Goal: Information Seeking & Learning: Learn about a topic

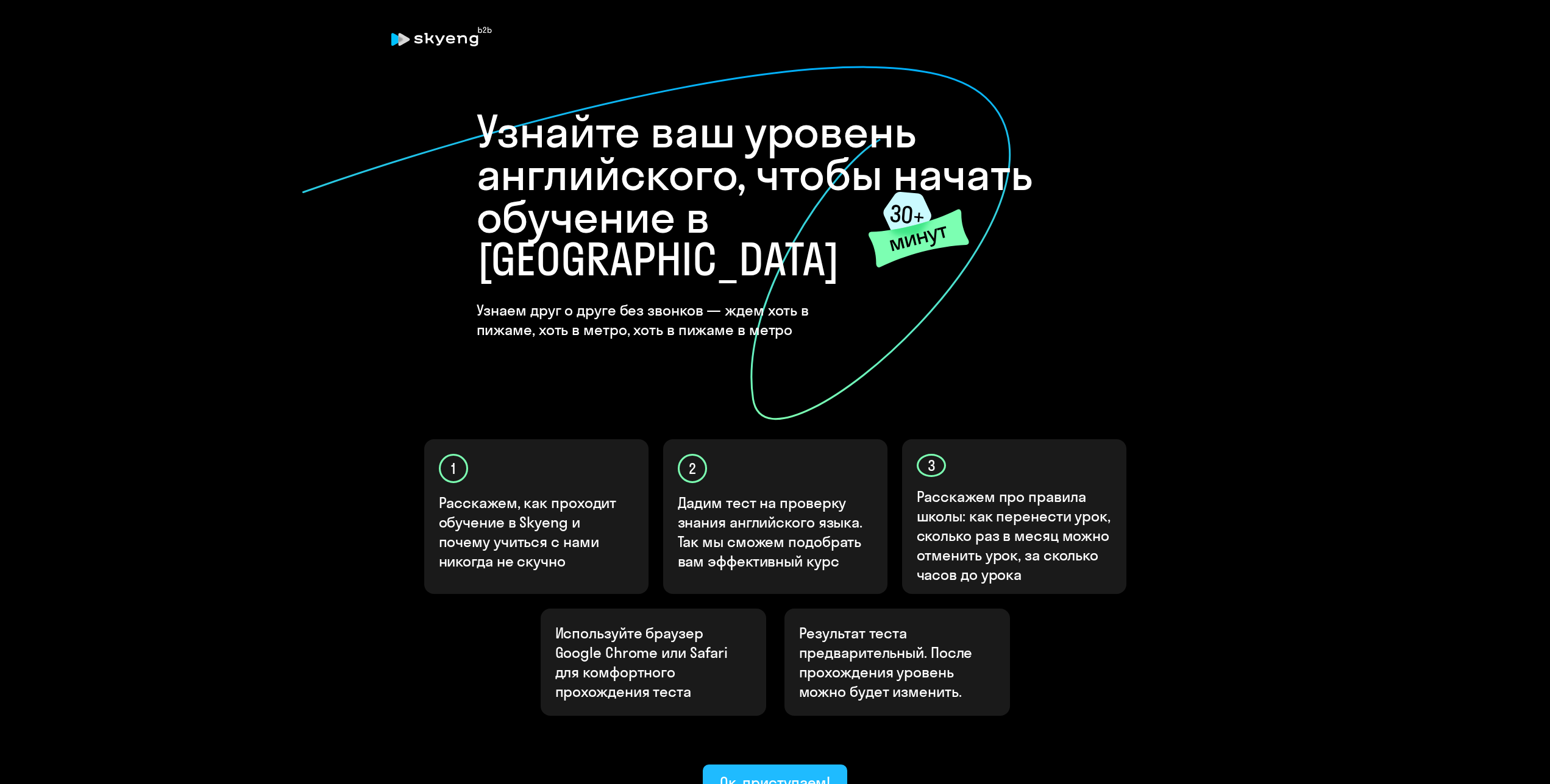
click at [790, 772] on div "Ок, приступаем!" at bounding box center [775, 782] width 111 height 20
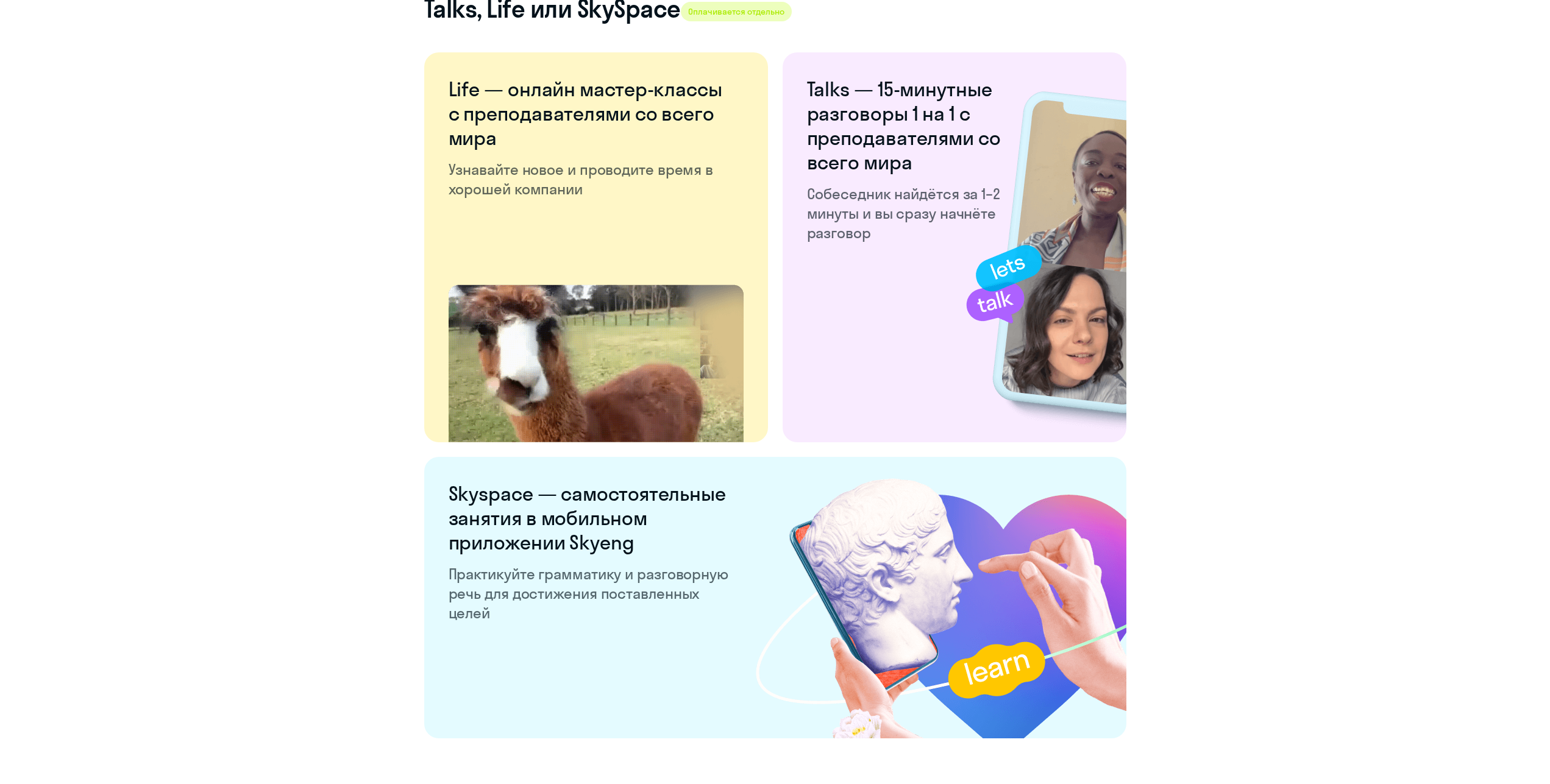
scroll to position [2040, 0]
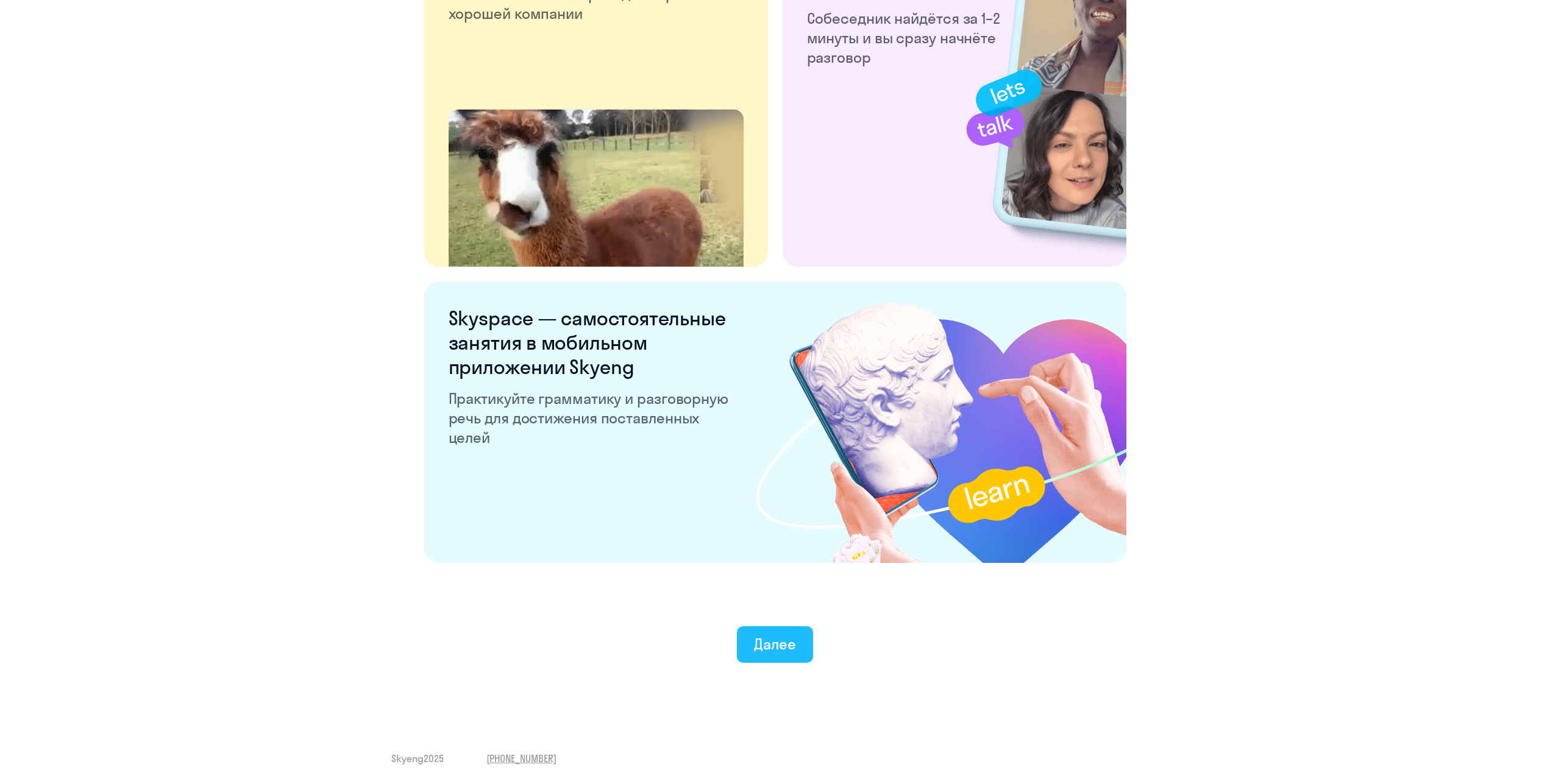
click at [790, 646] on div "Далее" at bounding box center [774, 644] width 42 height 20
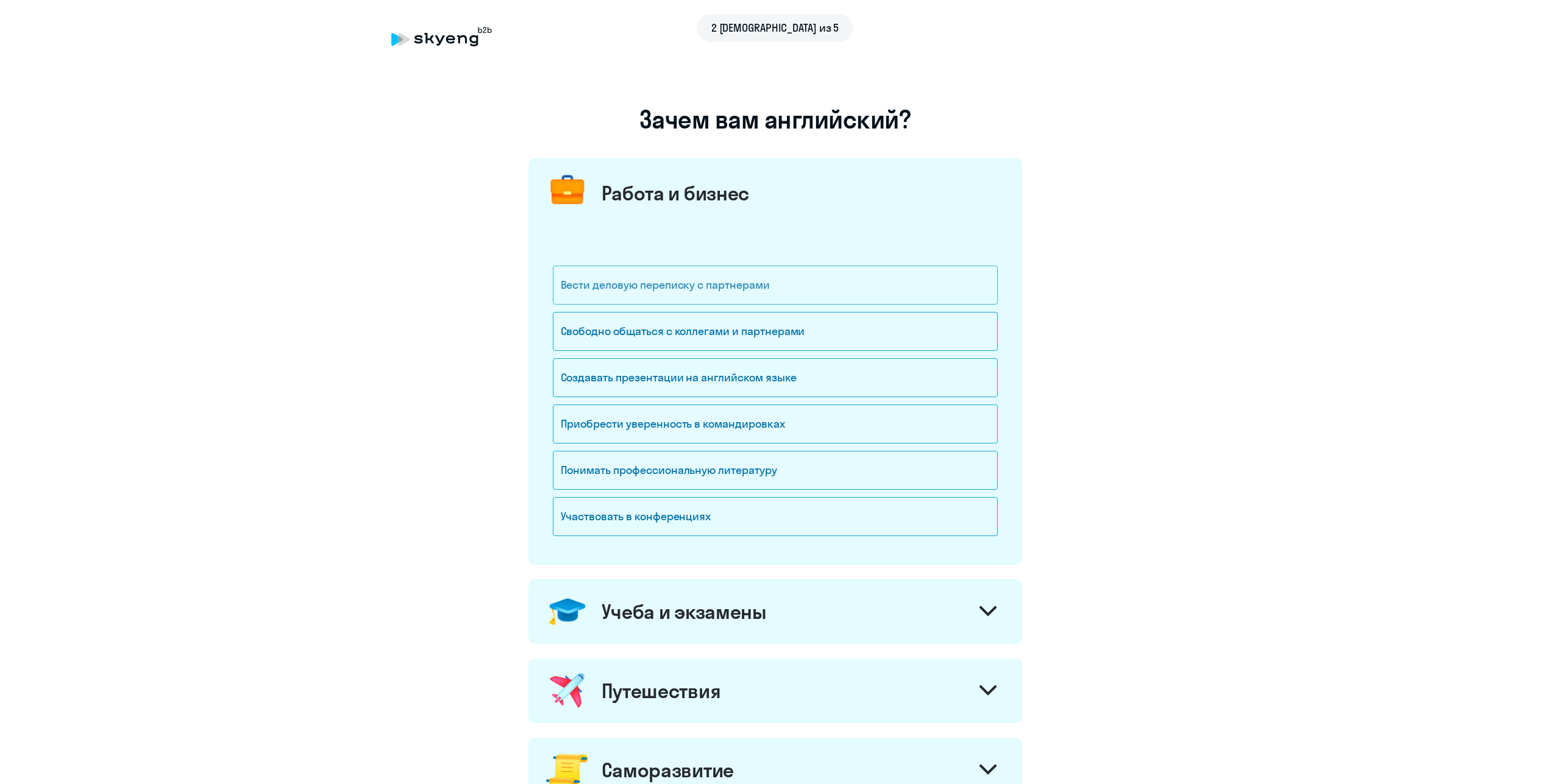
click at [800, 285] on div "Вести деловую переписку с партнерами" at bounding box center [776, 285] width 445 height 39
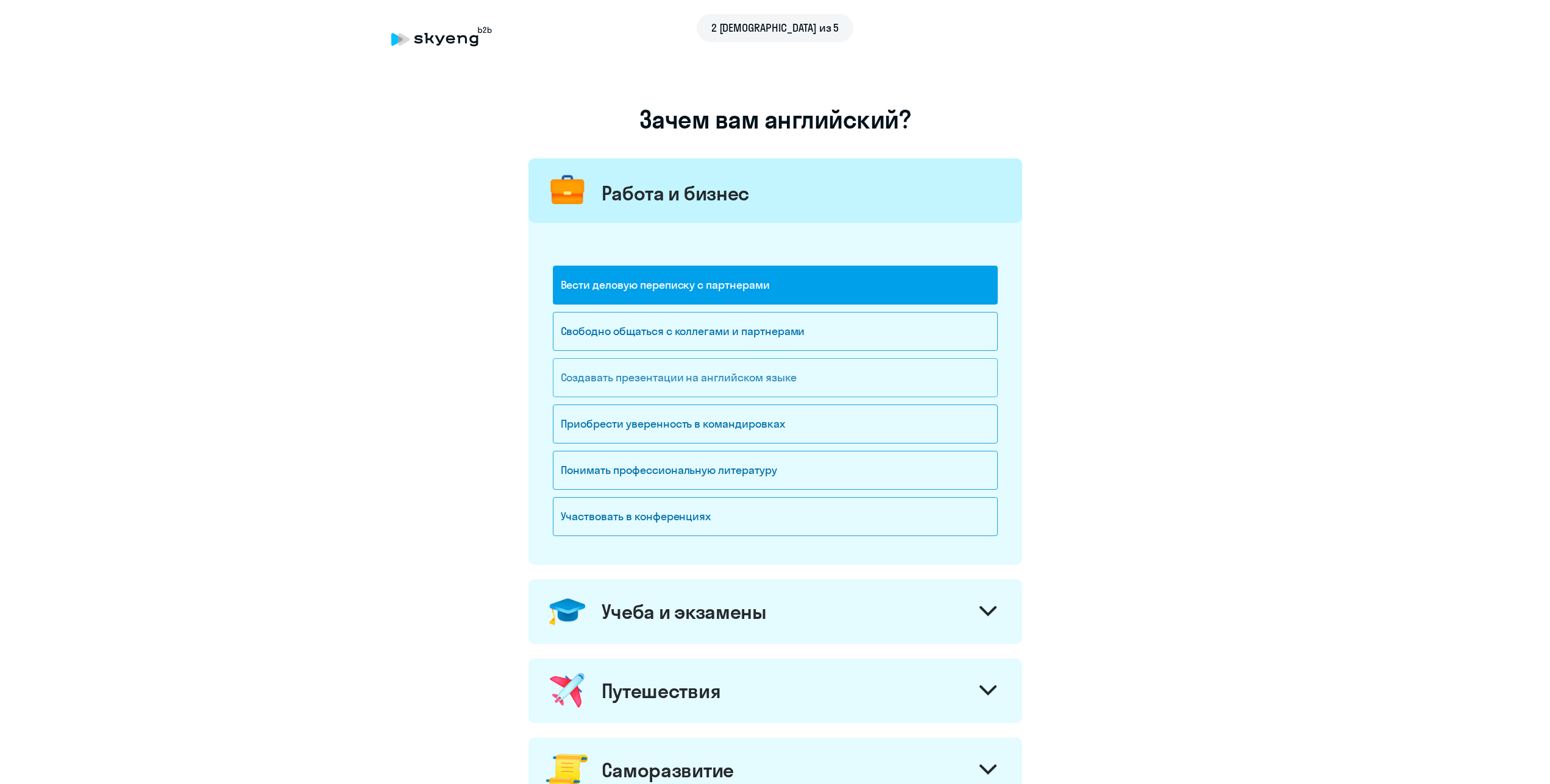
click at [800, 378] on div "Создавать презентации на английском языке" at bounding box center [776, 378] width 445 height 39
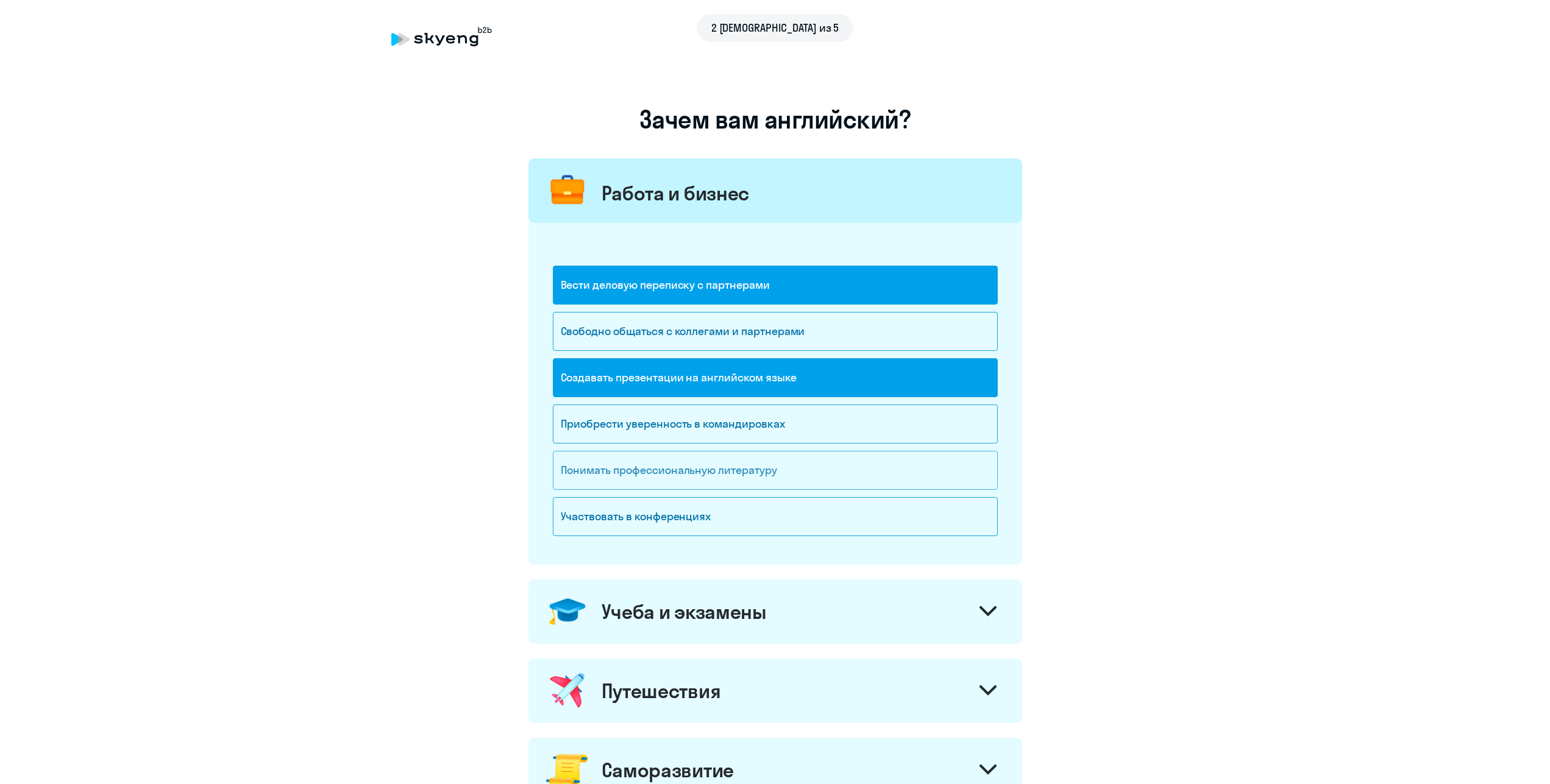
click at [782, 472] on div "Понимать профессиональную литературу" at bounding box center [776, 471] width 445 height 39
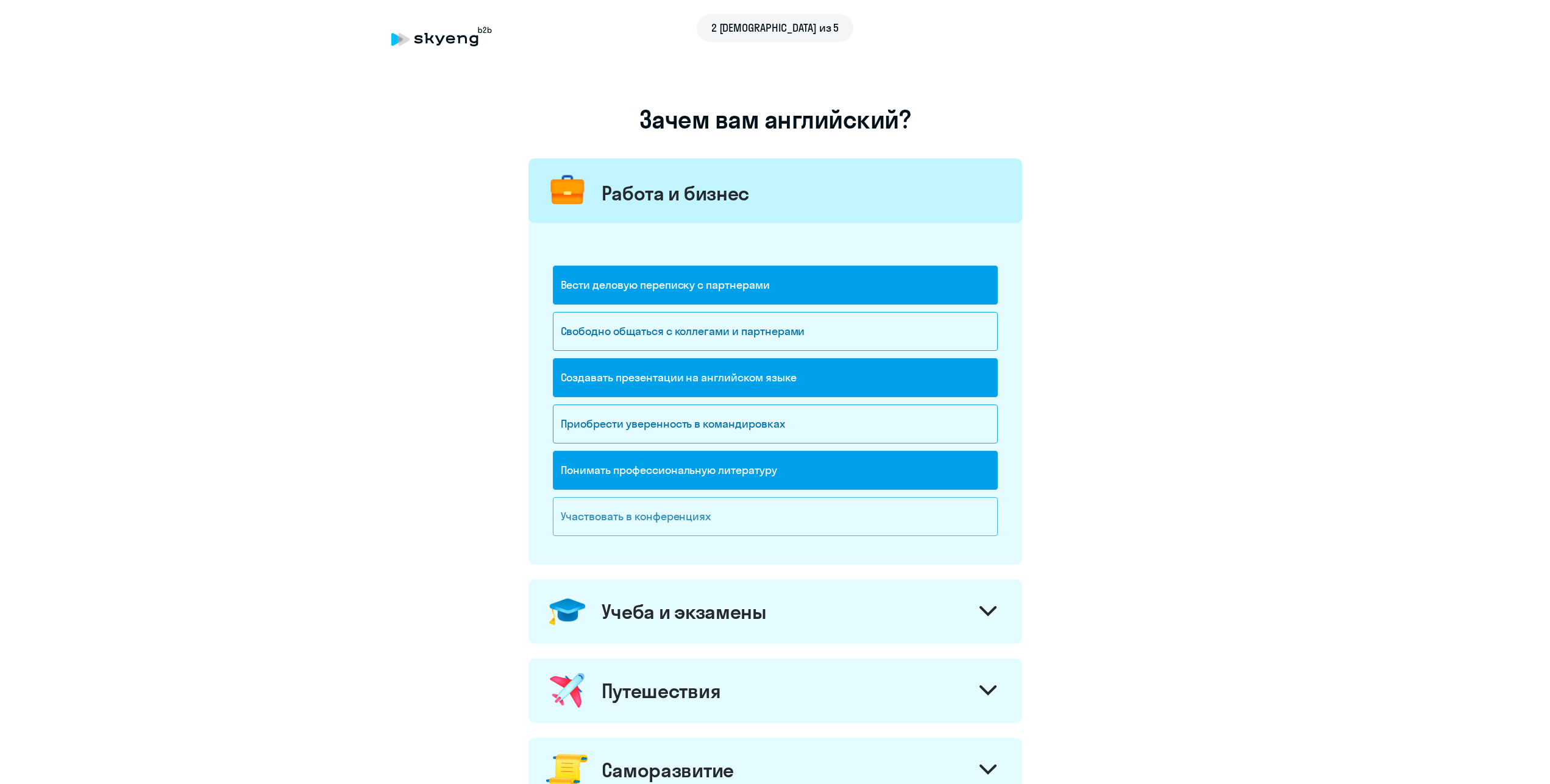
click at [745, 516] on div "Участвовать в конференциях" at bounding box center [776, 517] width 445 height 39
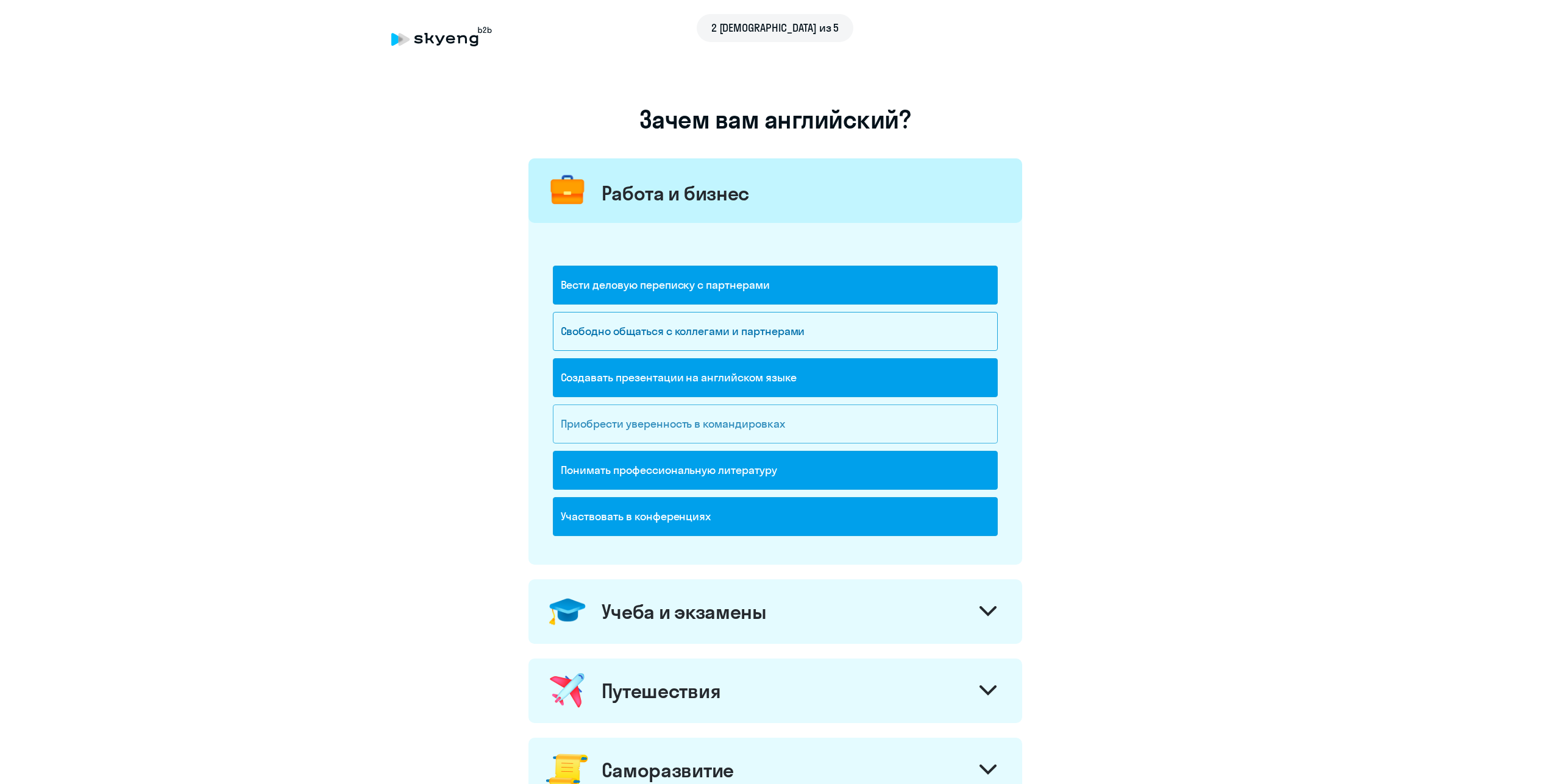
click at [757, 426] on div "Приобрести уверенность в командировках" at bounding box center [776, 424] width 445 height 39
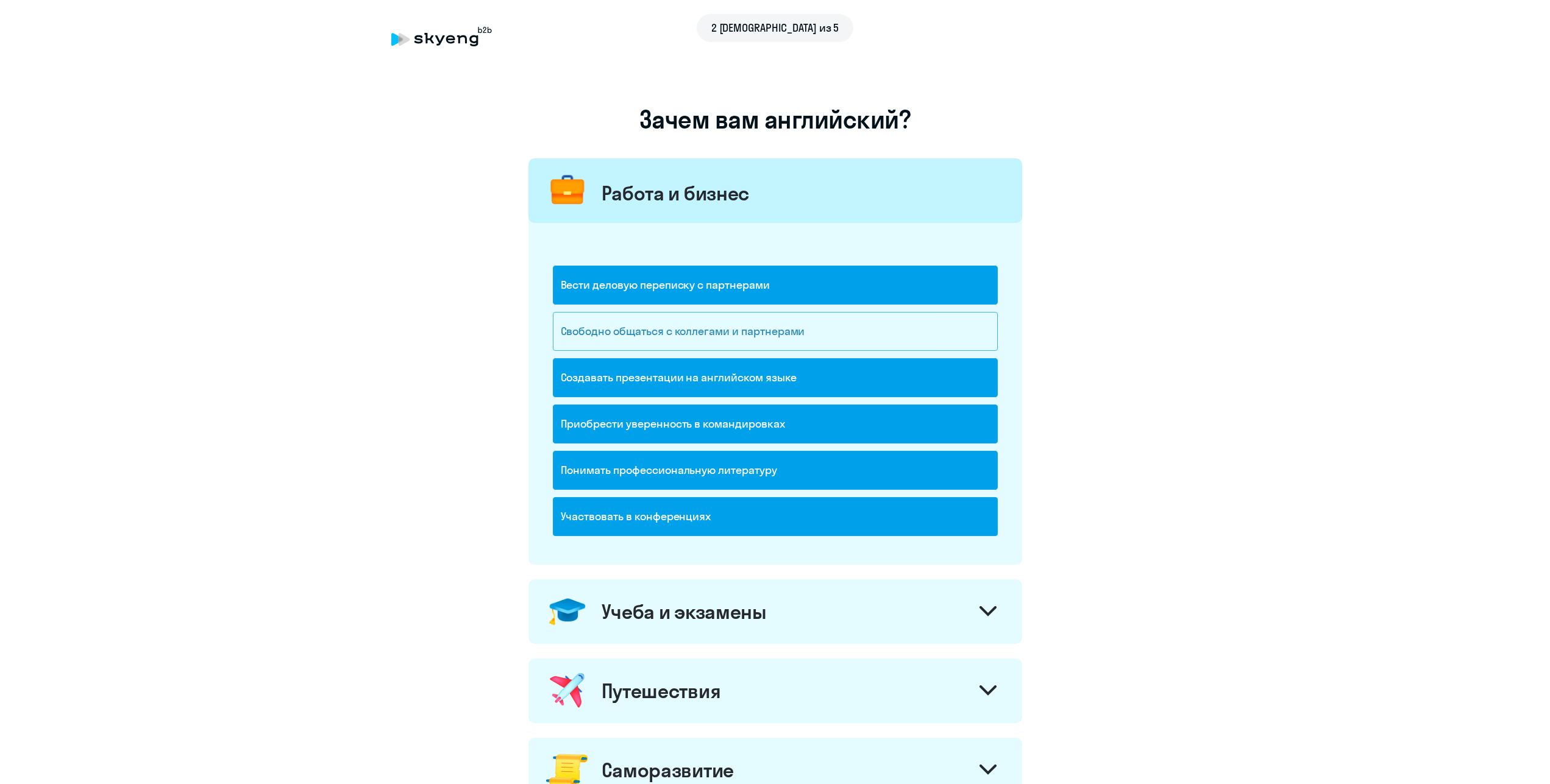
click at [772, 335] on div "Свободно общаться с коллегами и партнерами" at bounding box center [776, 332] width 445 height 39
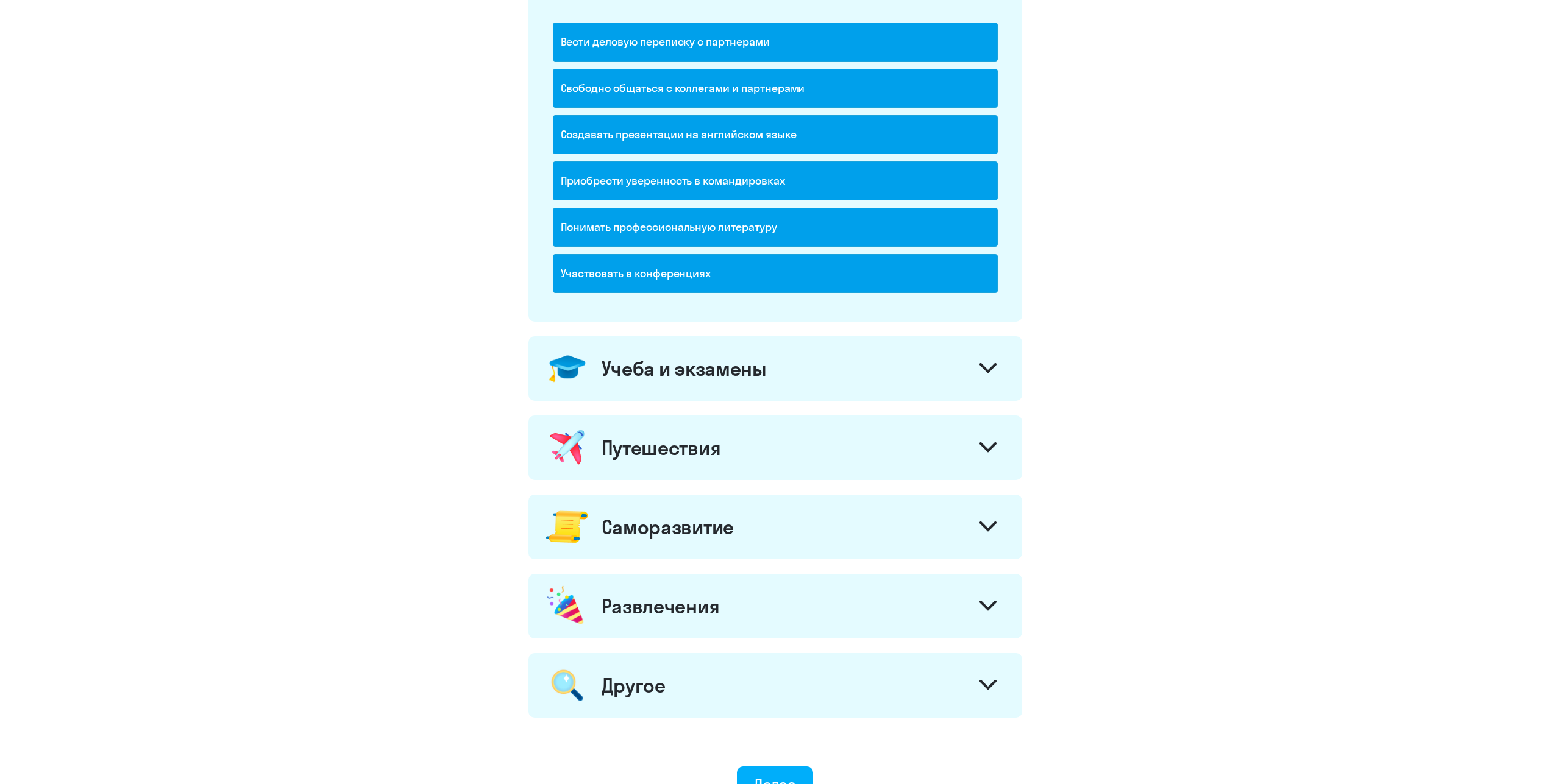
scroll to position [249, 0]
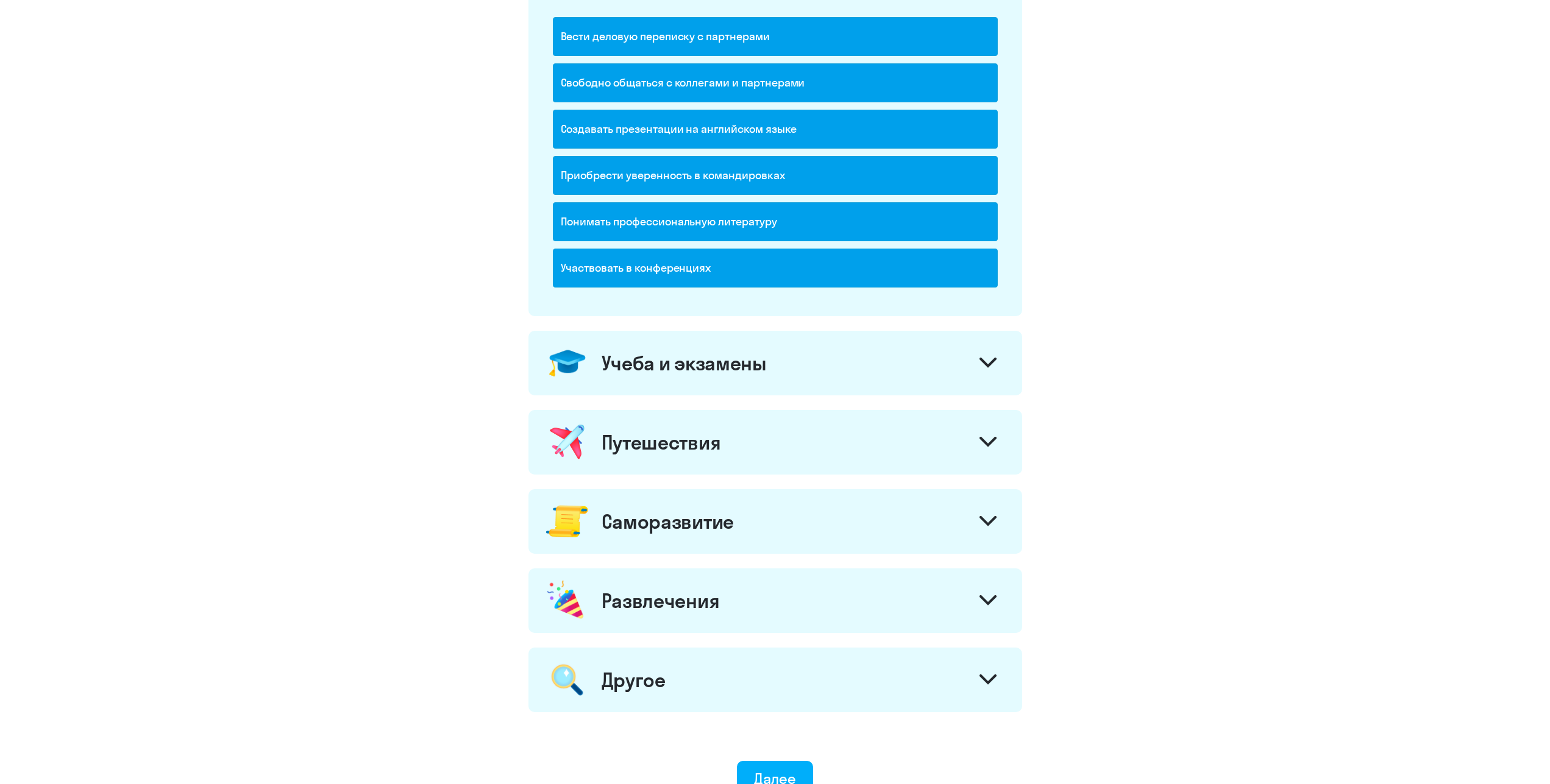
click at [857, 363] on div "Учеба и экзамены" at bounding box center [776, 363] width 494 height 65
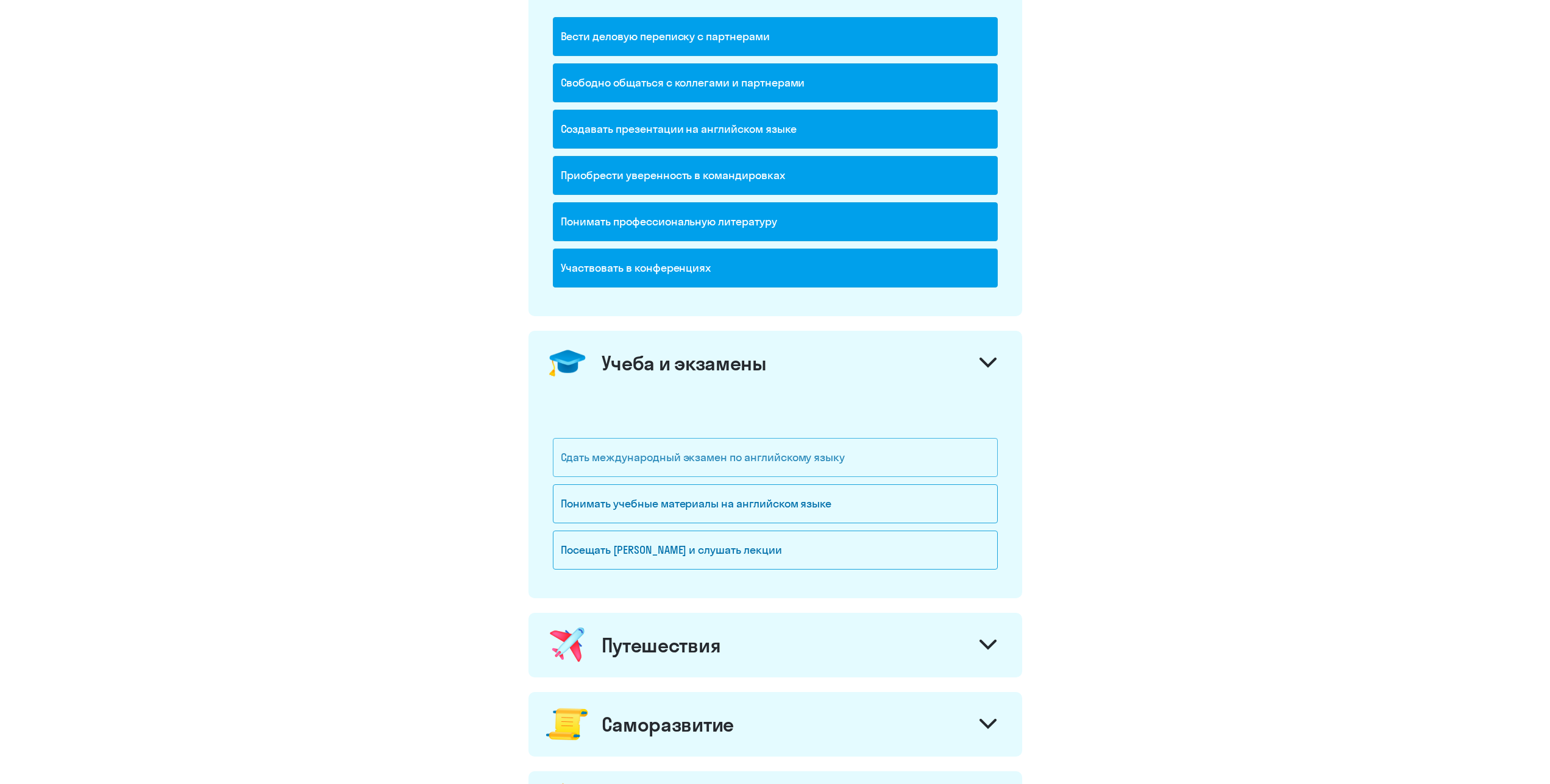
click at [816, 466] on div "Сдать международный экзамен по английскому языку" at bounding box center [776, 458] width 445 height 39
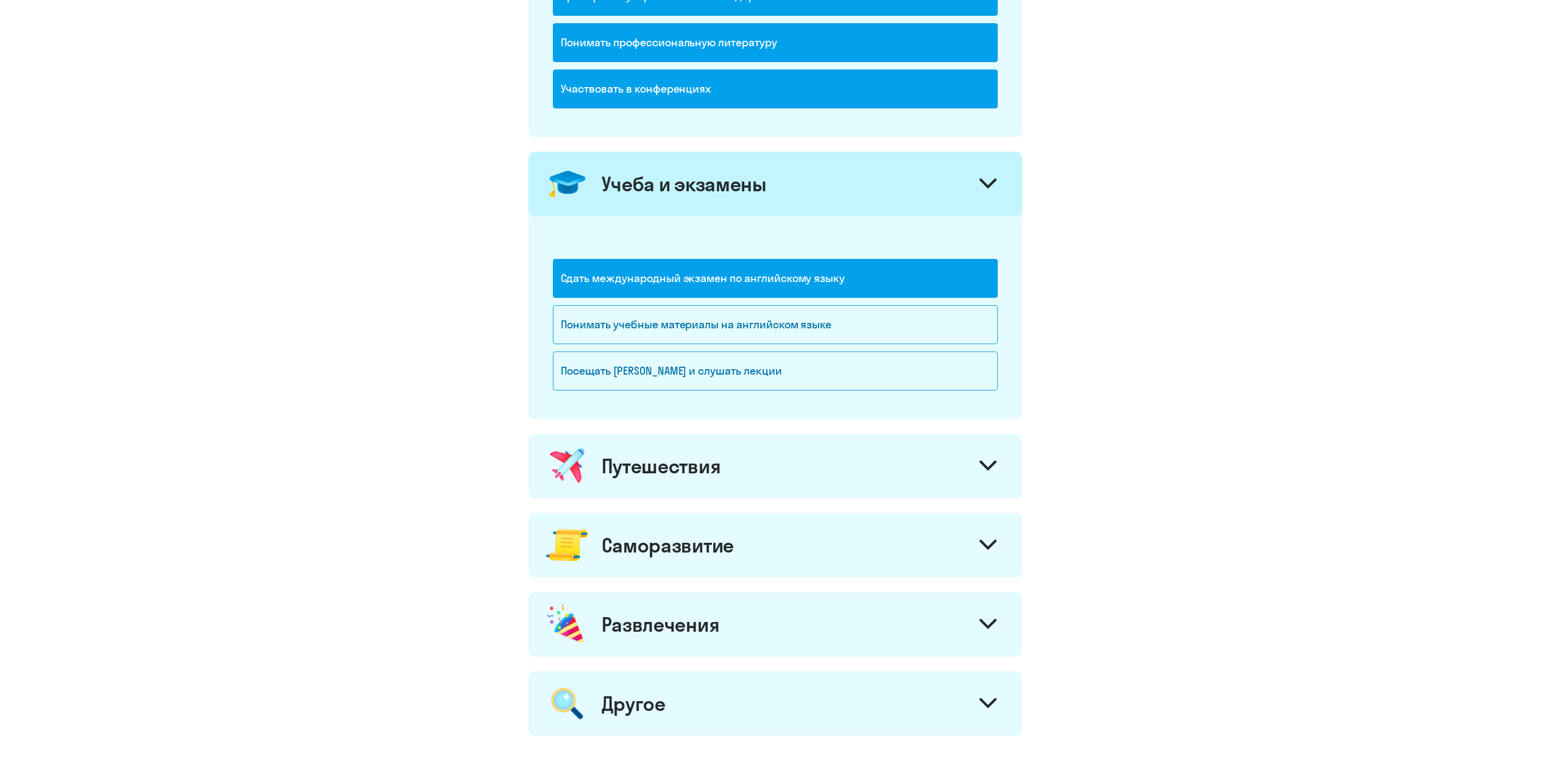
scroll to position [497, 0]
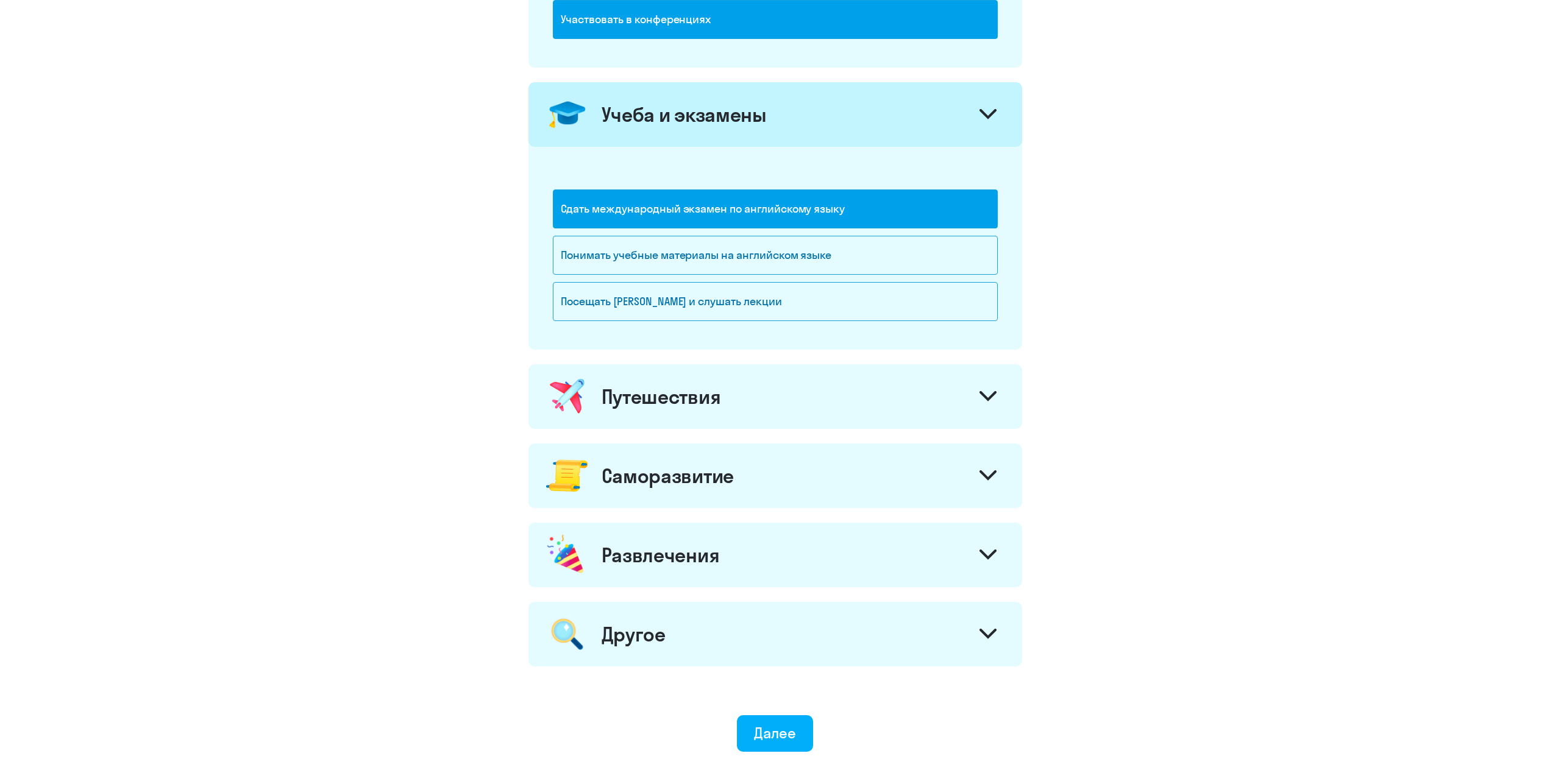
click at [846, 398] on div "Путешествия" at bounding box center [776, 397] width 494 height 65
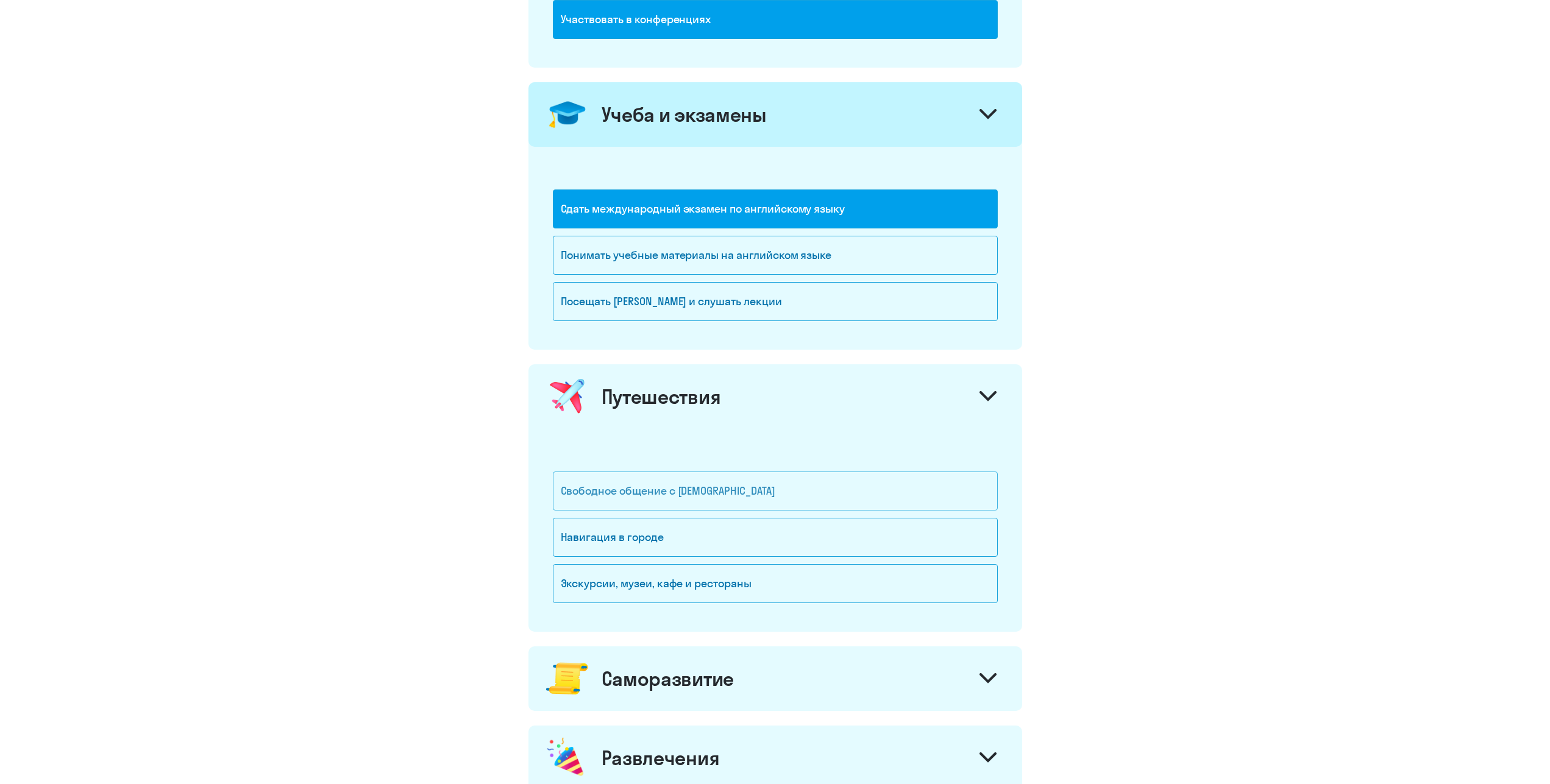
click at [767, 483] on div "Свободное общение с [DEMOGRAPHIC_DATA]" at bounding box center [776, 491] width 445 height 39
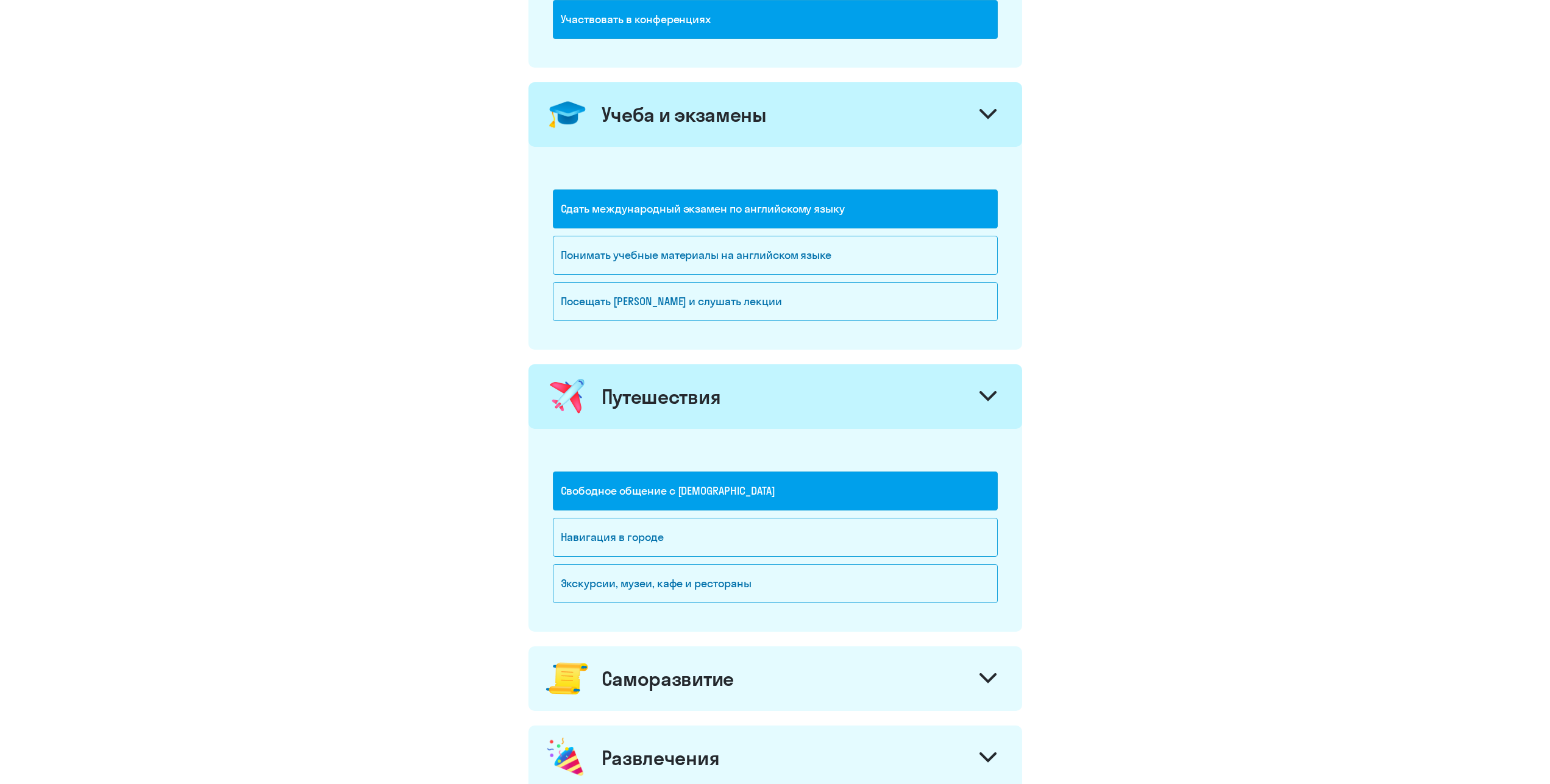
scroll to position [746, 0]
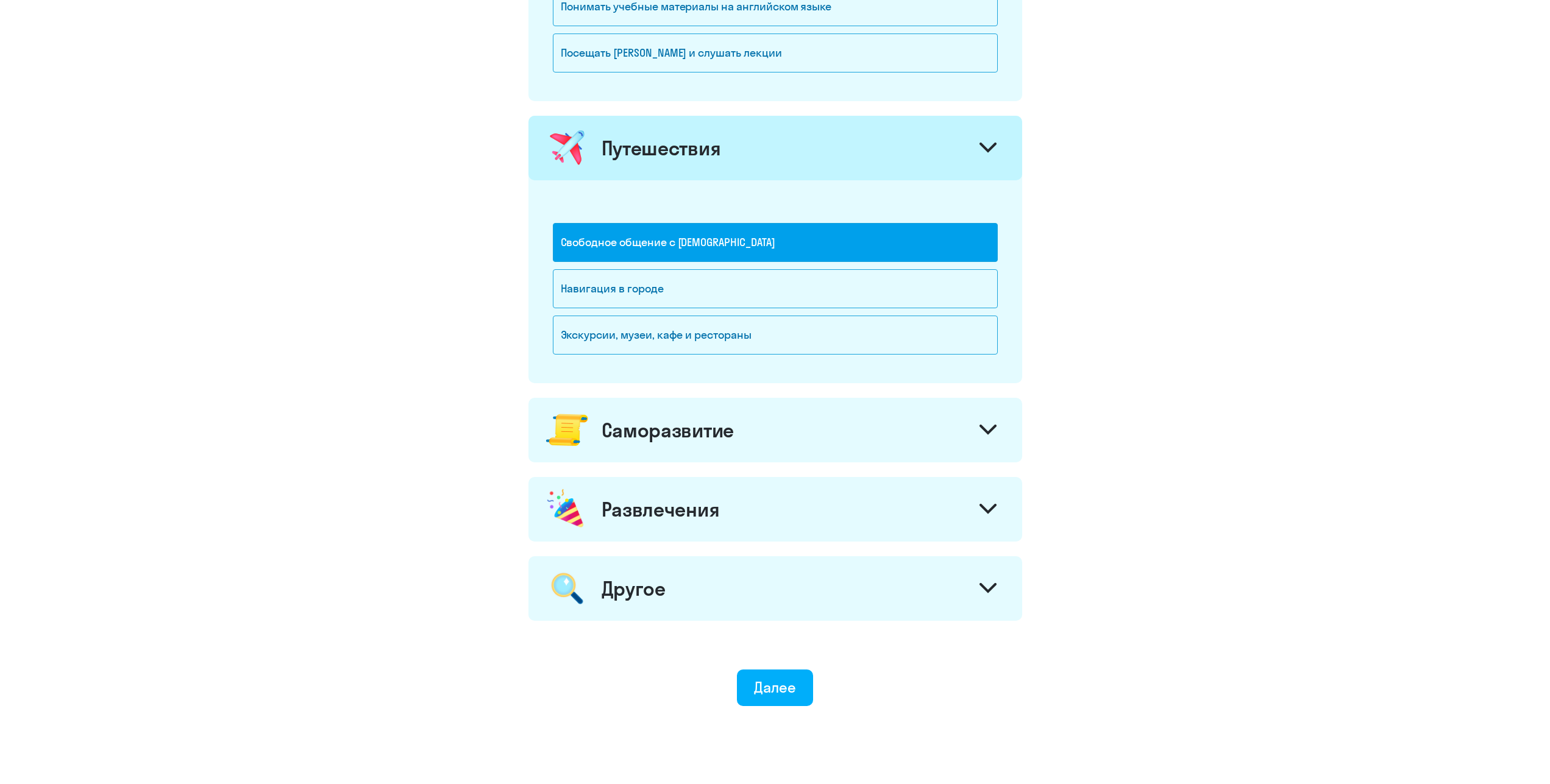
click at [788, 423] on div "Саморазвитие" at bounding box center [776, 430] width 494 height 65
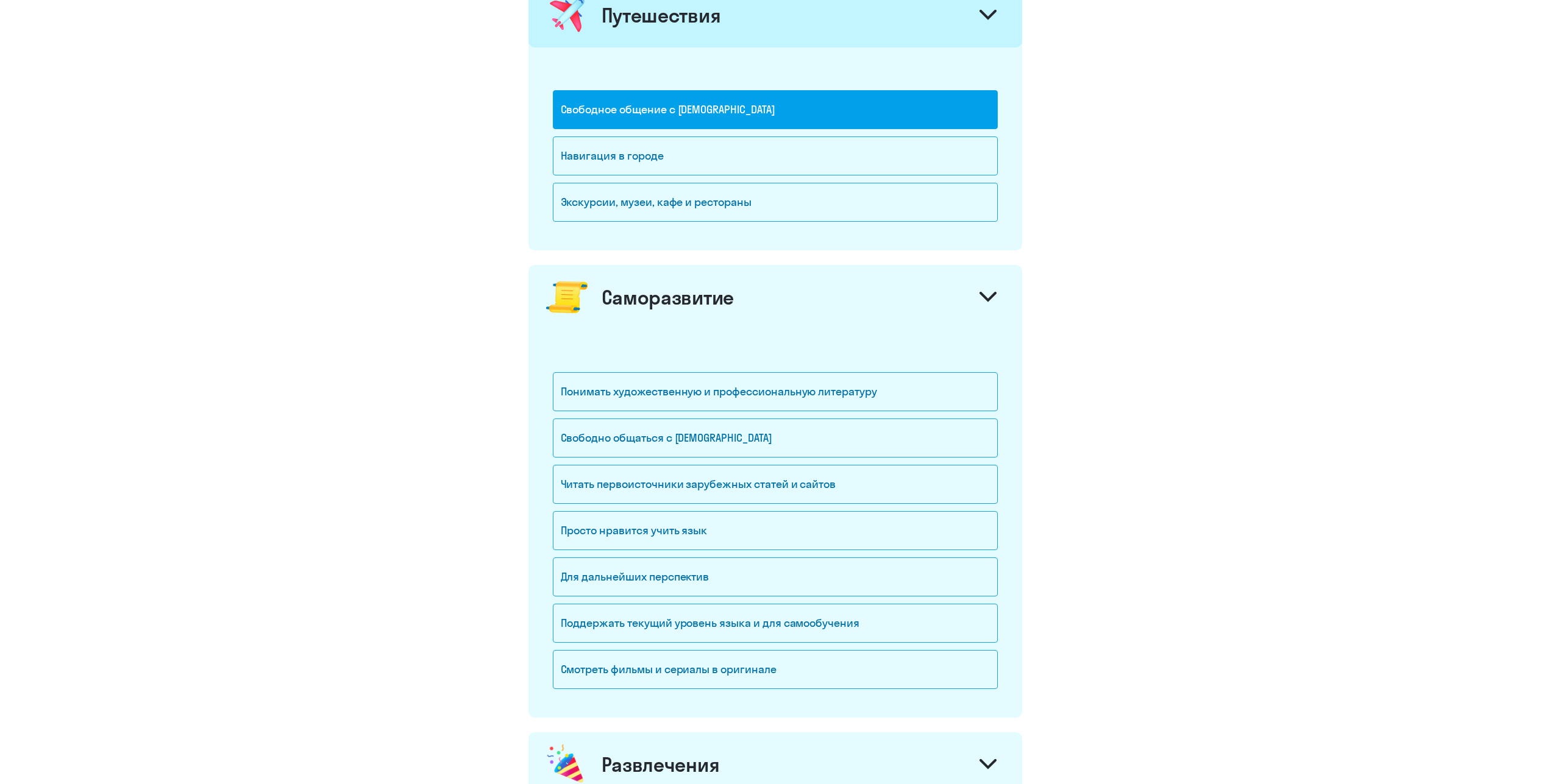
scroll to position [994, 0]
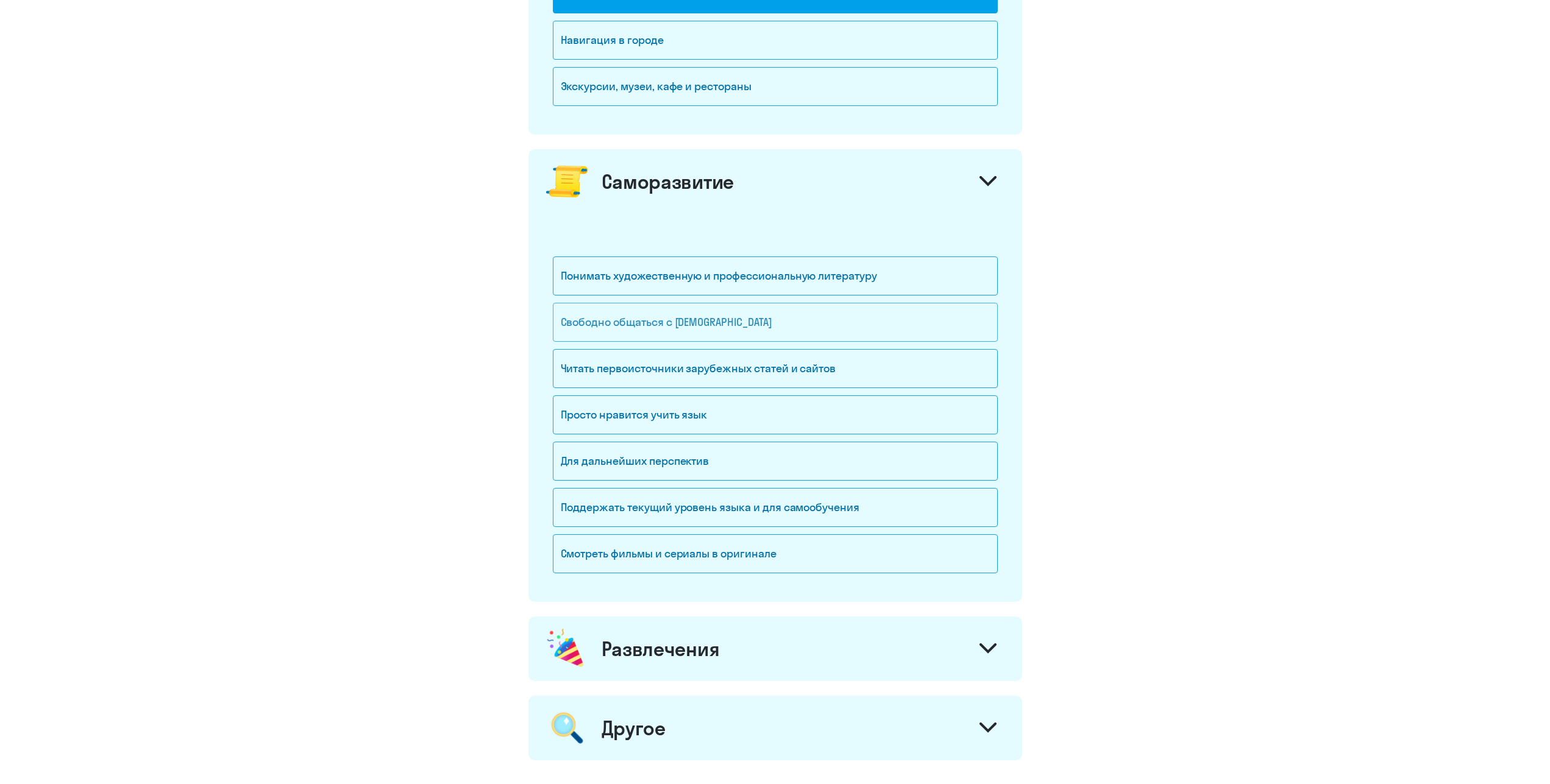
click at [832, 313] on div "Свободно общаться с [DEMOGRAPHIC_DATA]" at bounding box center [776, 323] width 445 height 39
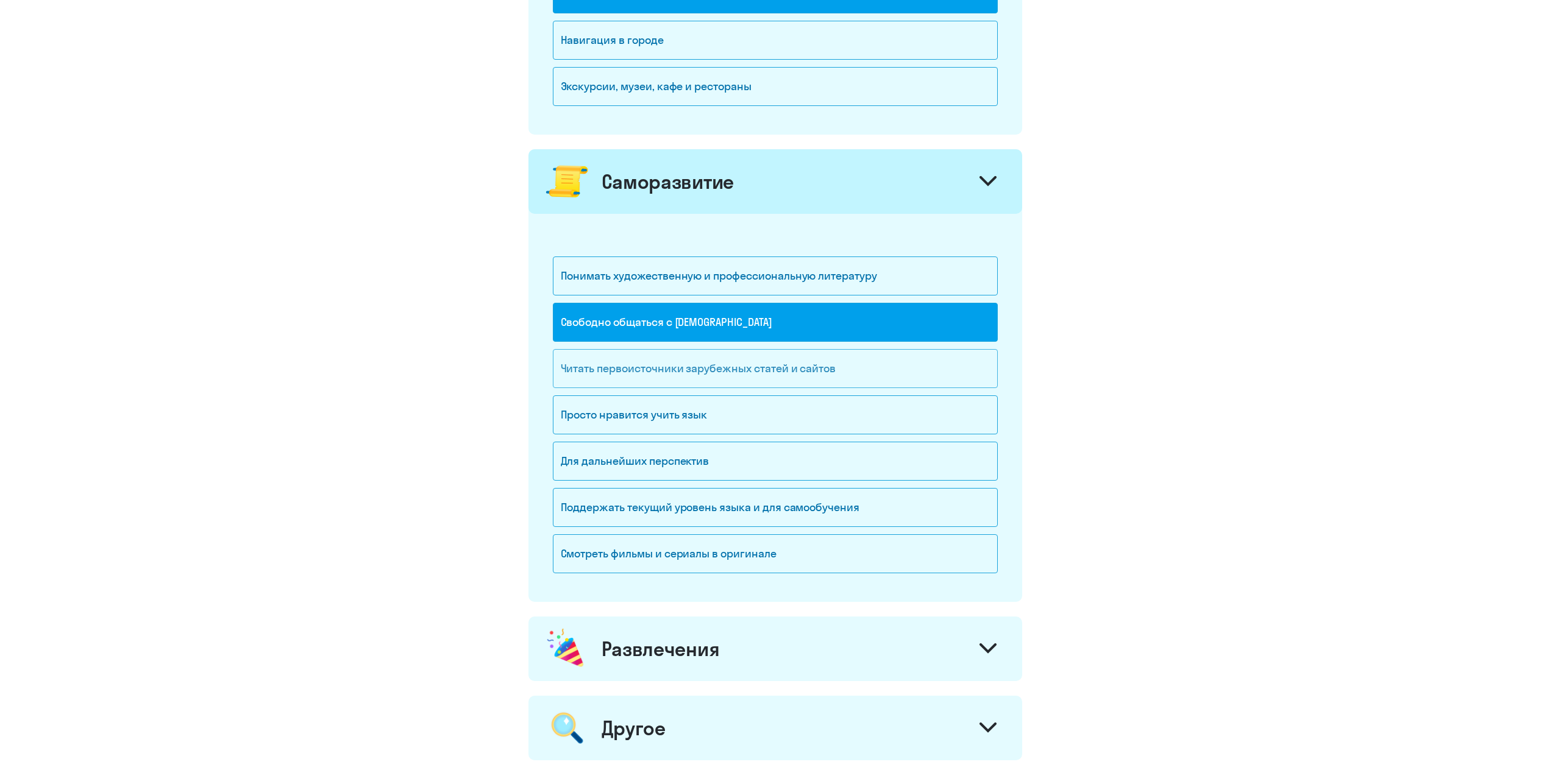
click at [830, 380] on div "Читать первоисточники зарубежных статей и сайтов" at bounding box center [776, 369] width 445 height 39
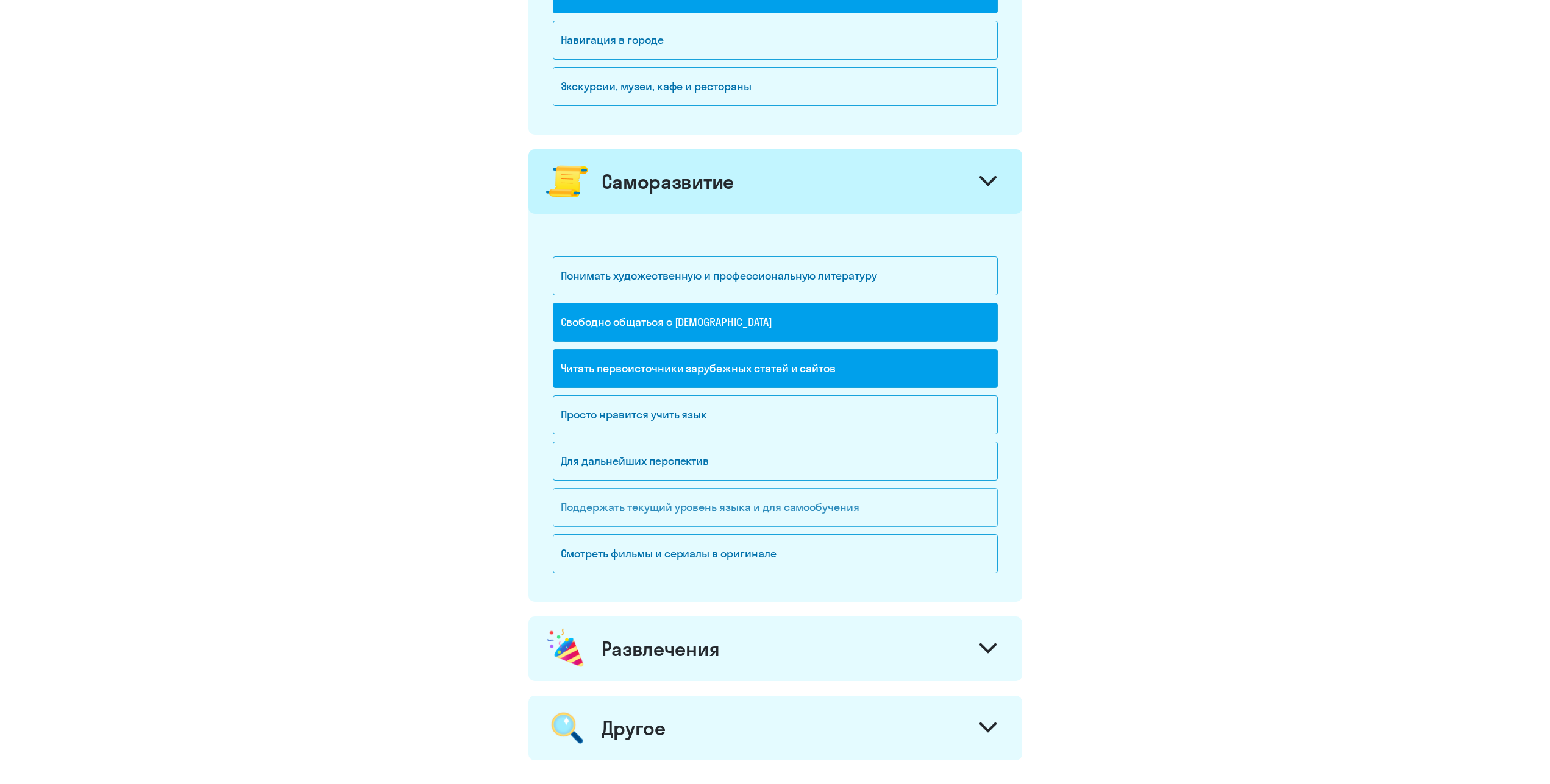
click at [798, 515] on div "Поддержать текущий уровень языка и для cамообучения" at bounding box center [776, 508] width 445 height 39
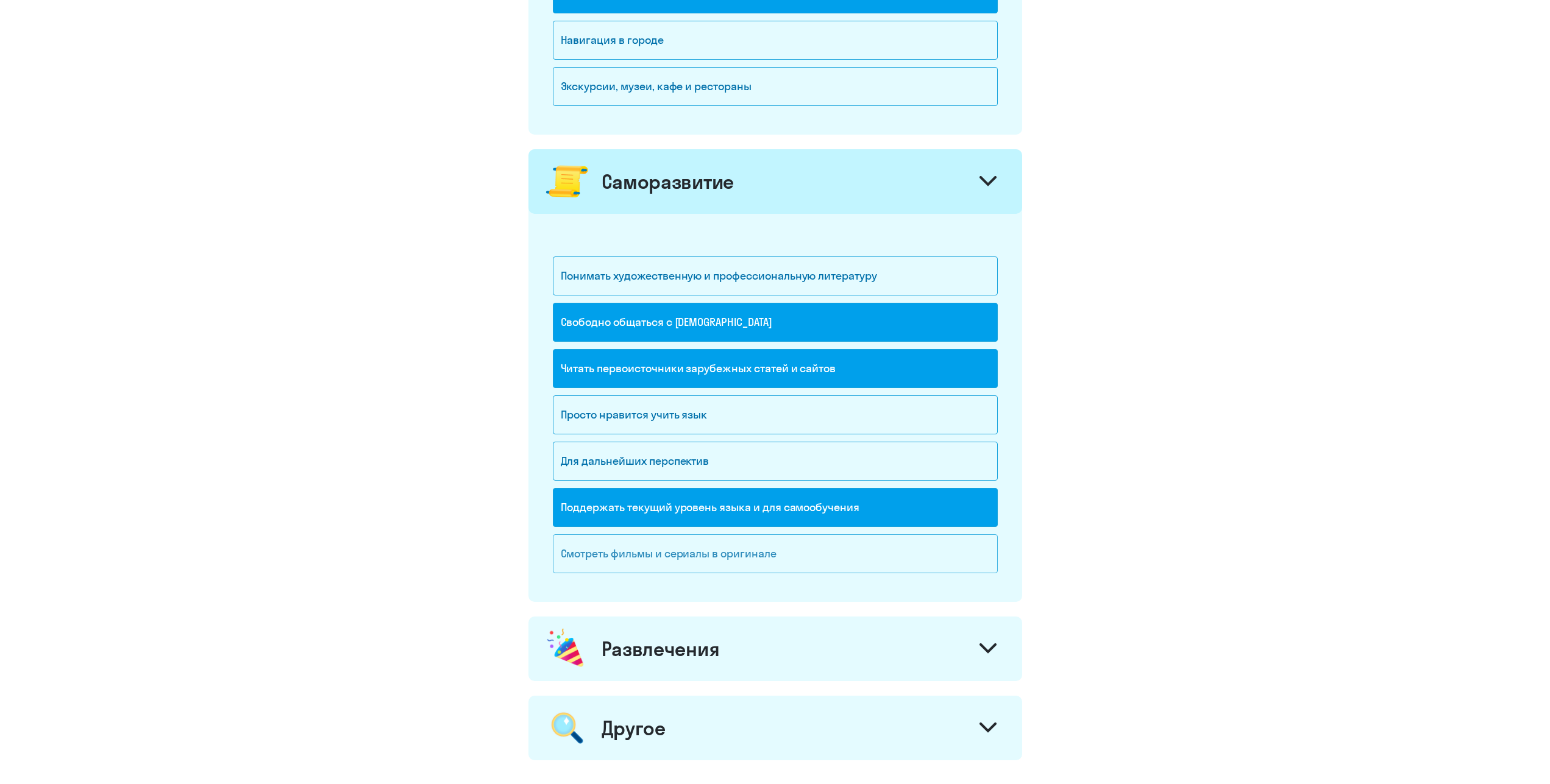
click at [793, 567] on div "Смотреть фильмы и сериалы в оригинале" at bounding box center [776, 554] width 445 height 39
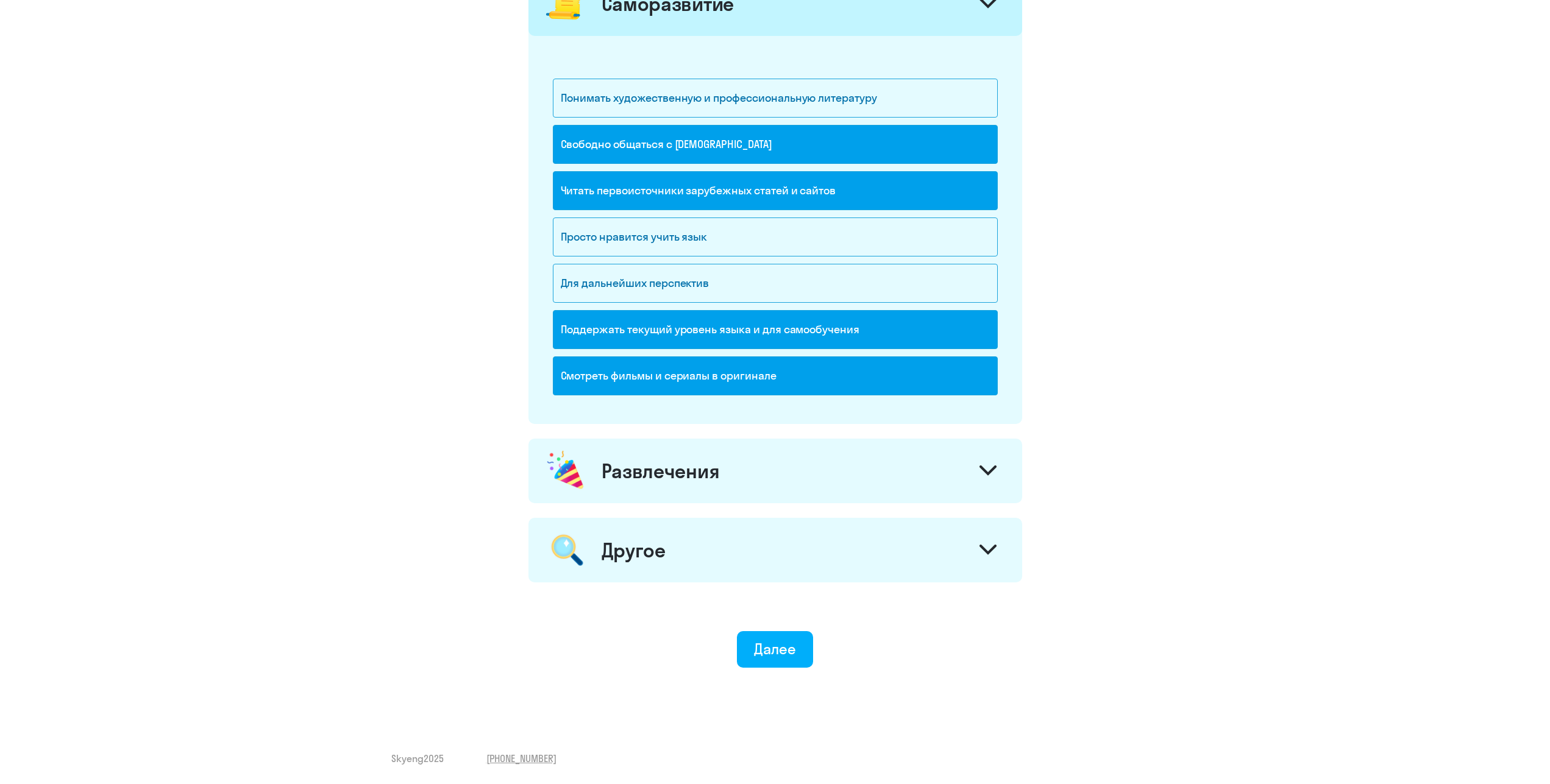
click at [789, 466] on div "Развлечения" at bounding box center [776, 471] width 494 height 65
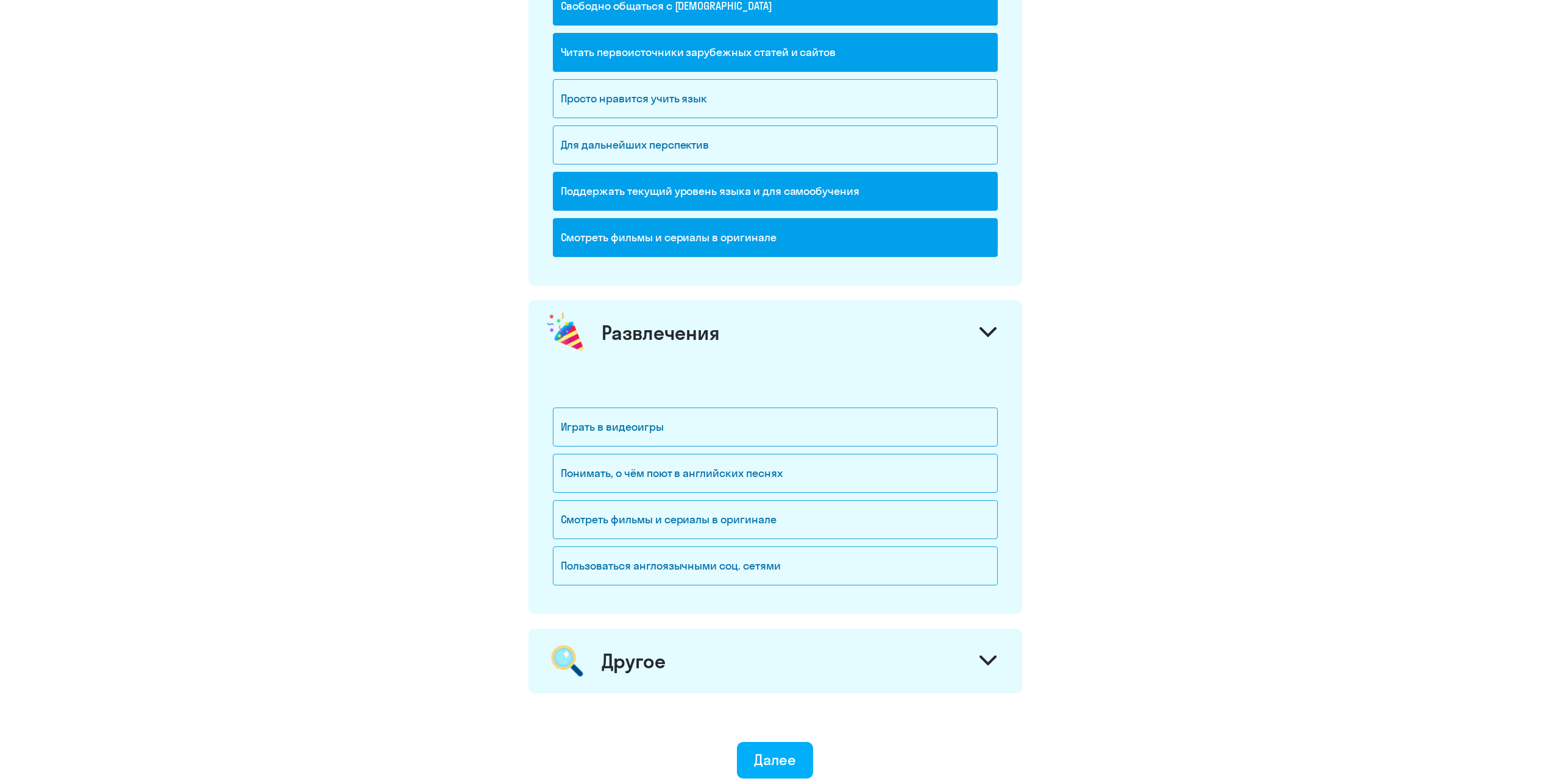
scroll to position [1359, 0]
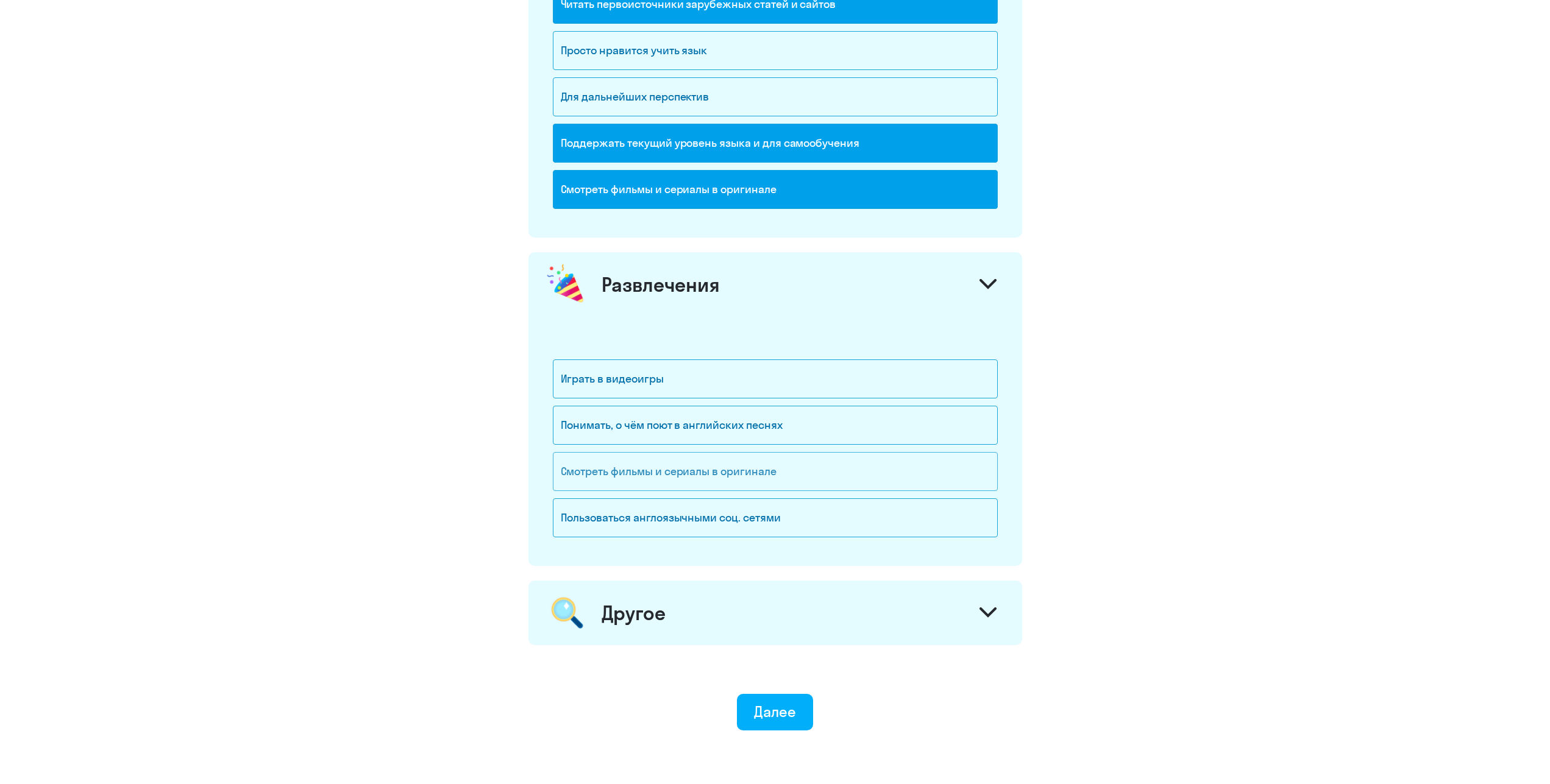
click at [770, 480] on div "Смотреть фильмы и сериалы в оригинале" at bounding box center [776, 472] width 445 height 39
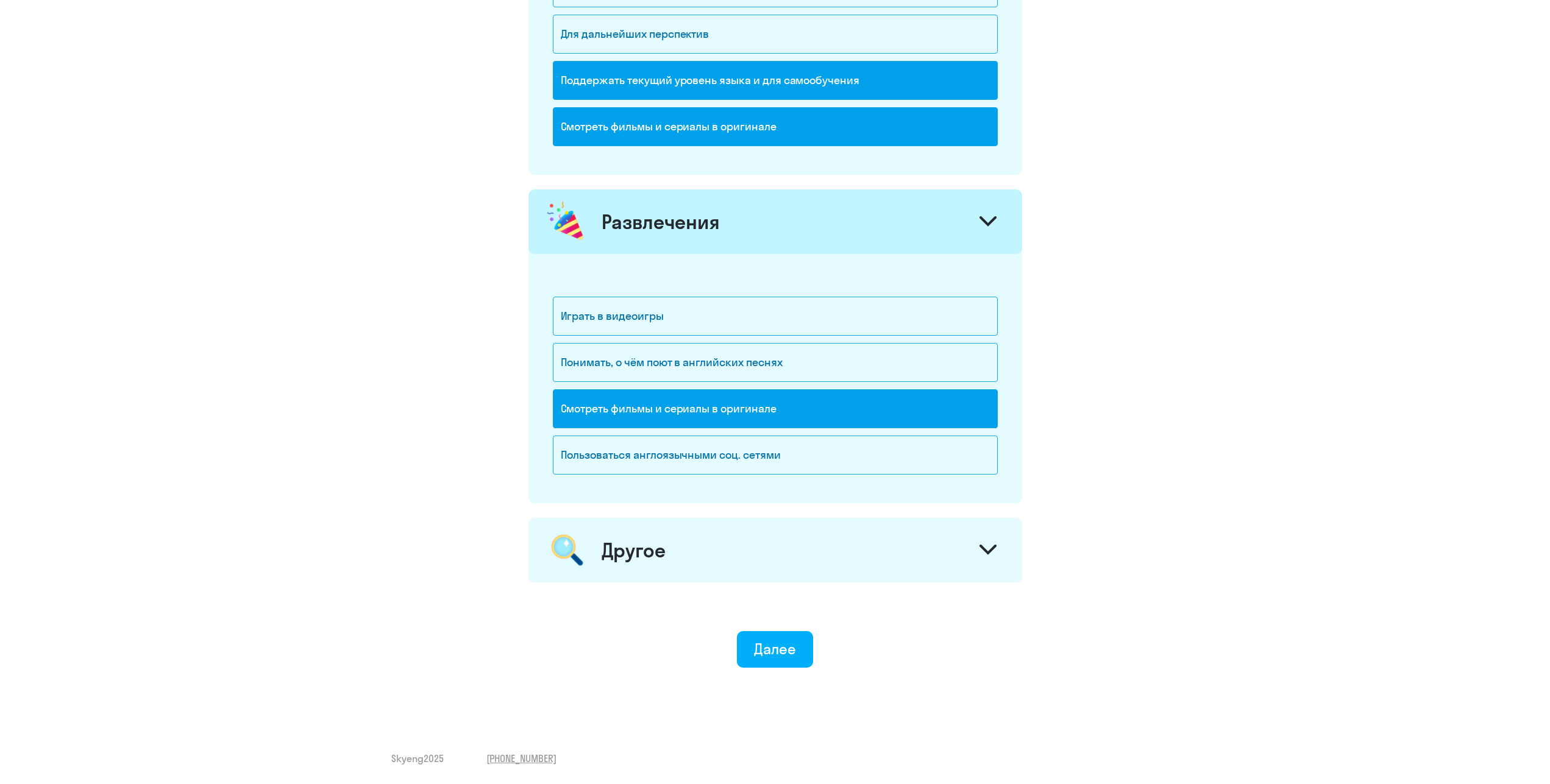
click at [786, 569] on div "Другое" at bounding box center [776, 551] width 494 height 65
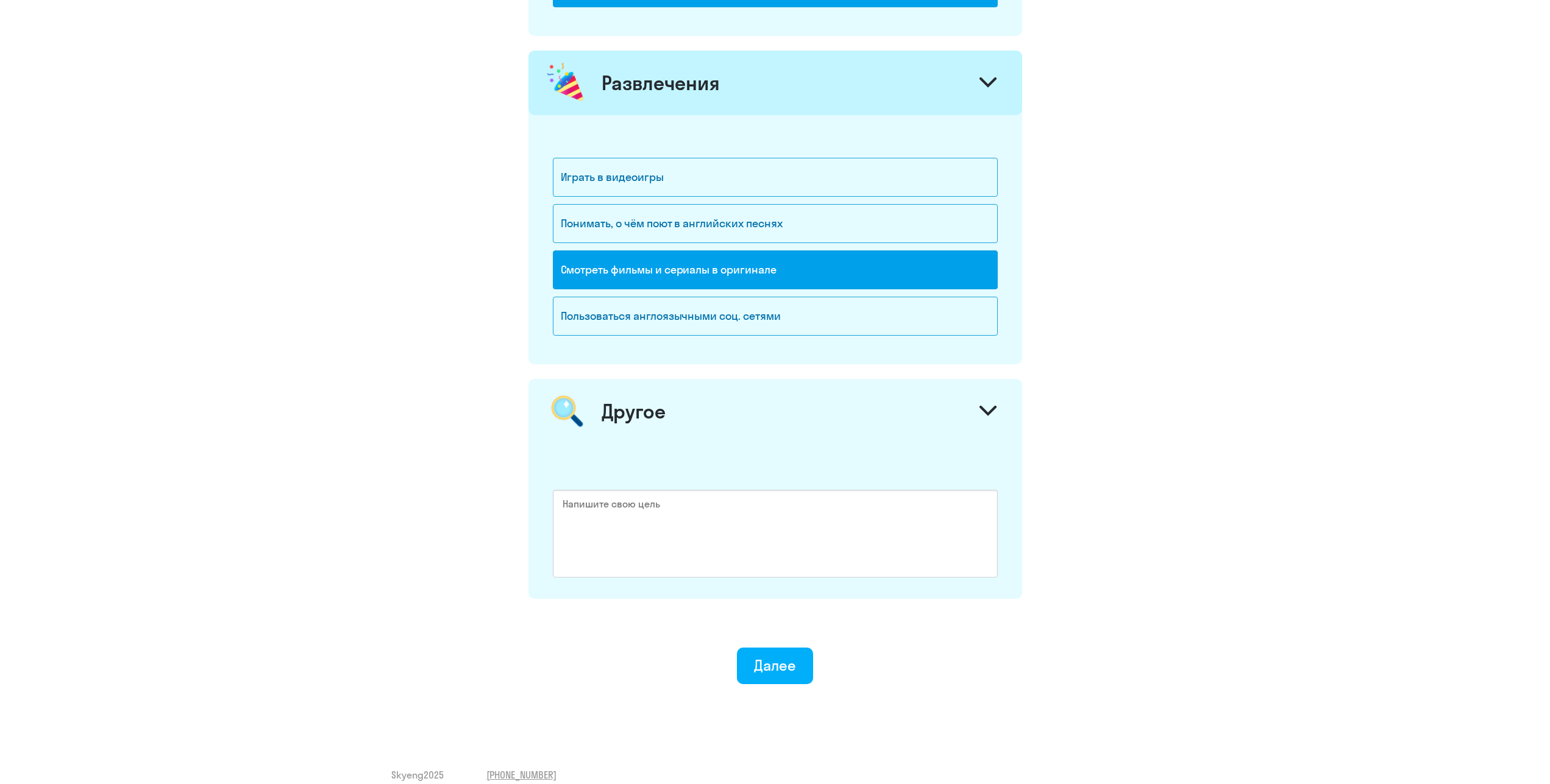
scroll to position [1577, 0]
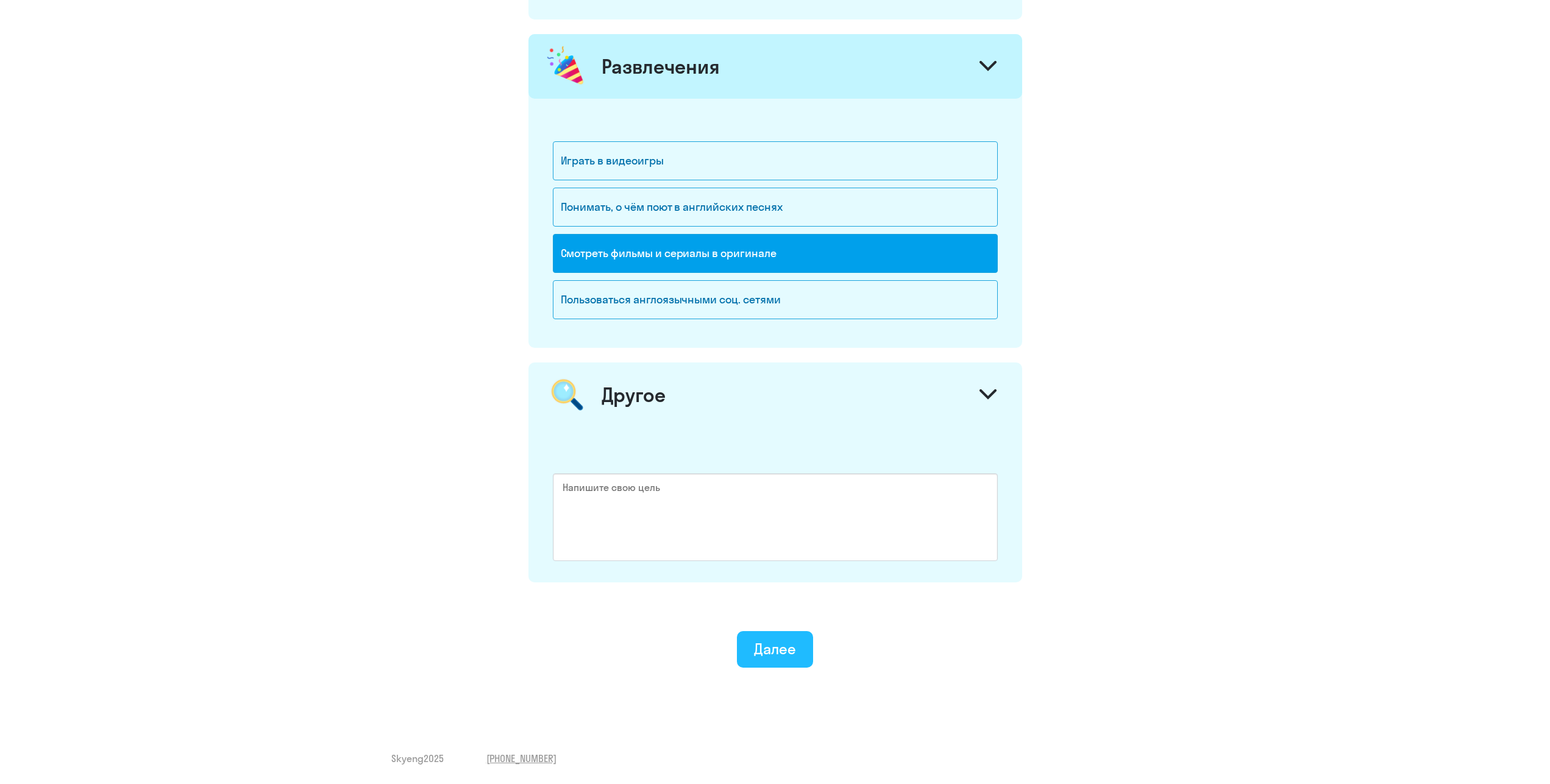
click at [804, 646] on button "Далее" at bounding box center [774, 650] width 76 height 37
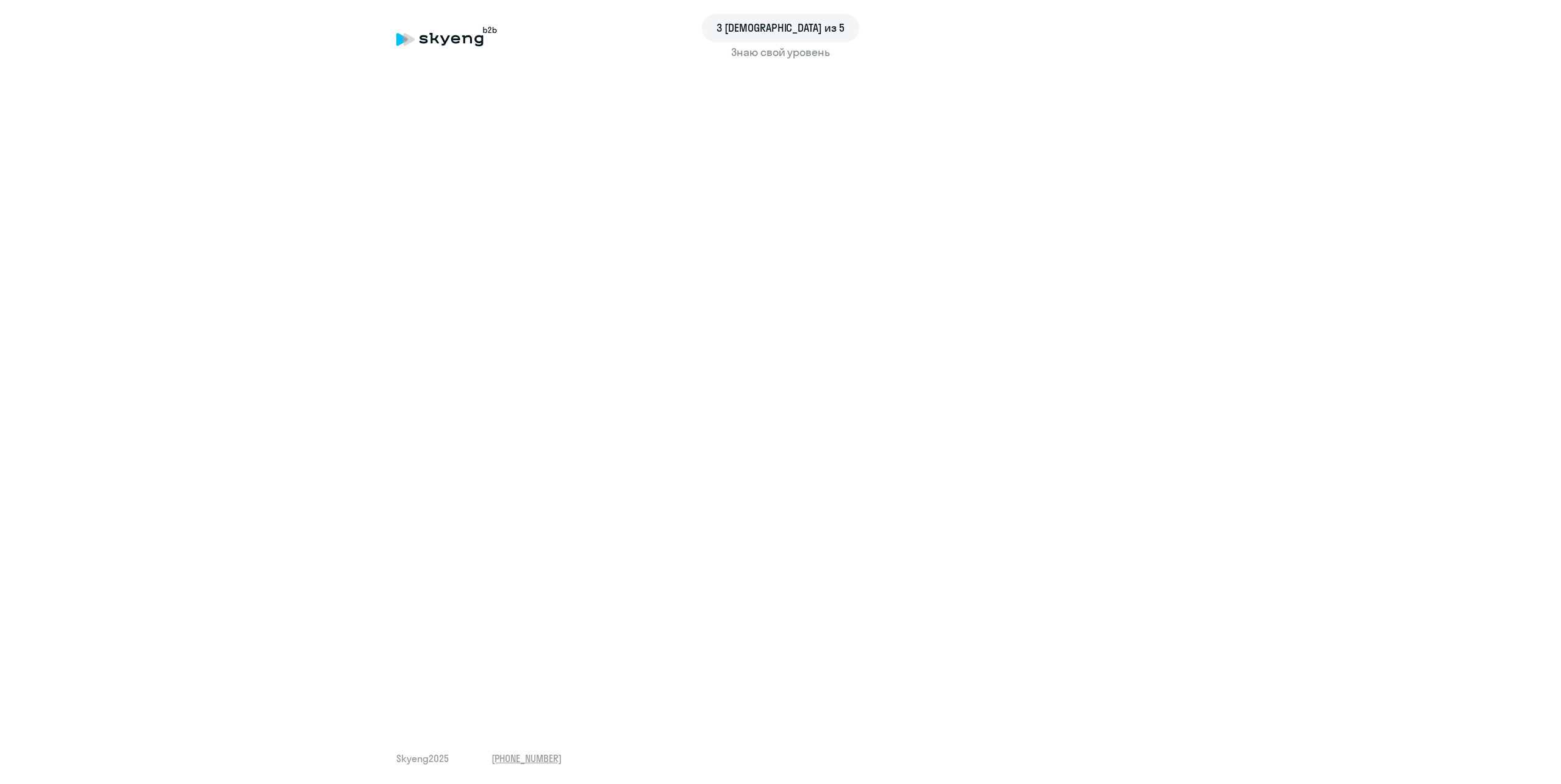
click at [434, 36] on div "3 [DEMOGRAPHIC_DATA] из 5" at bounding box center [780, 28] width 768 height 28
